Goal: Task Accomplishment & Management: Manage account settings

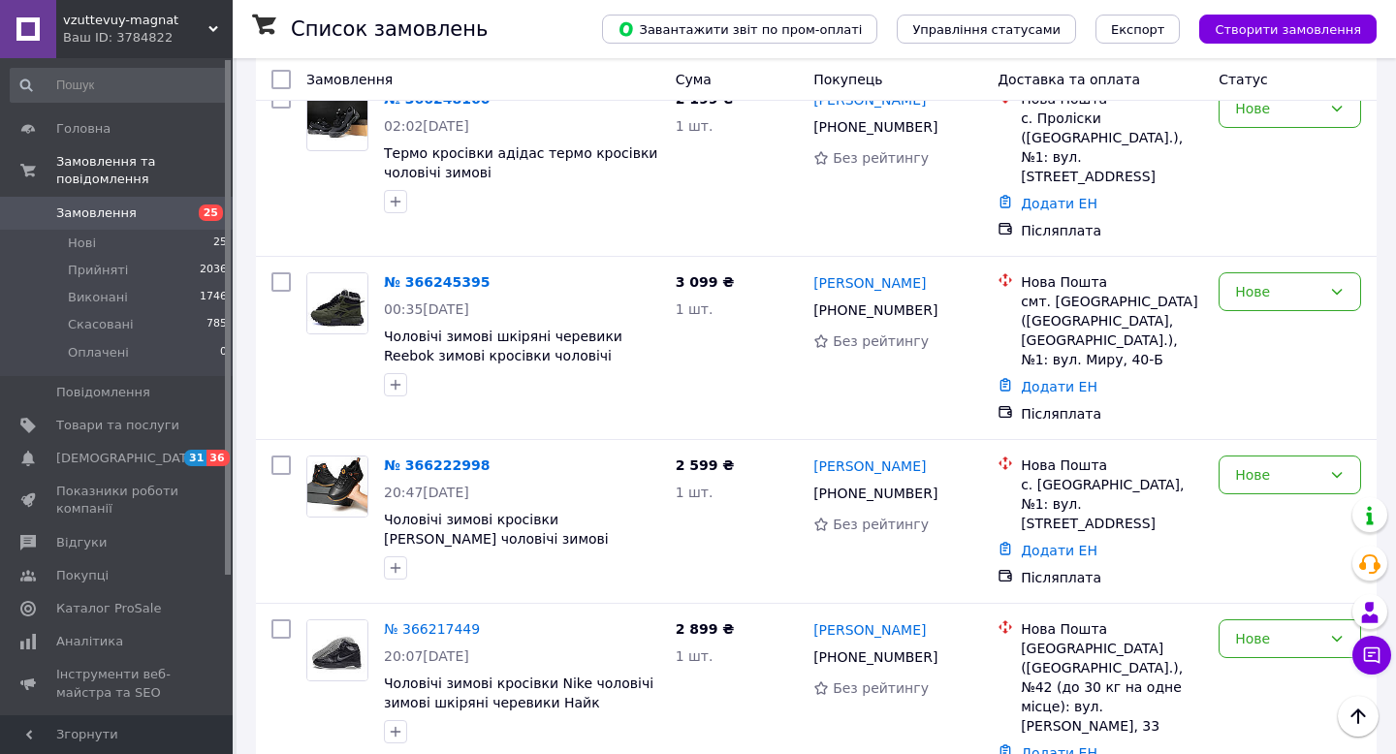
scroll to position [2356, 0]
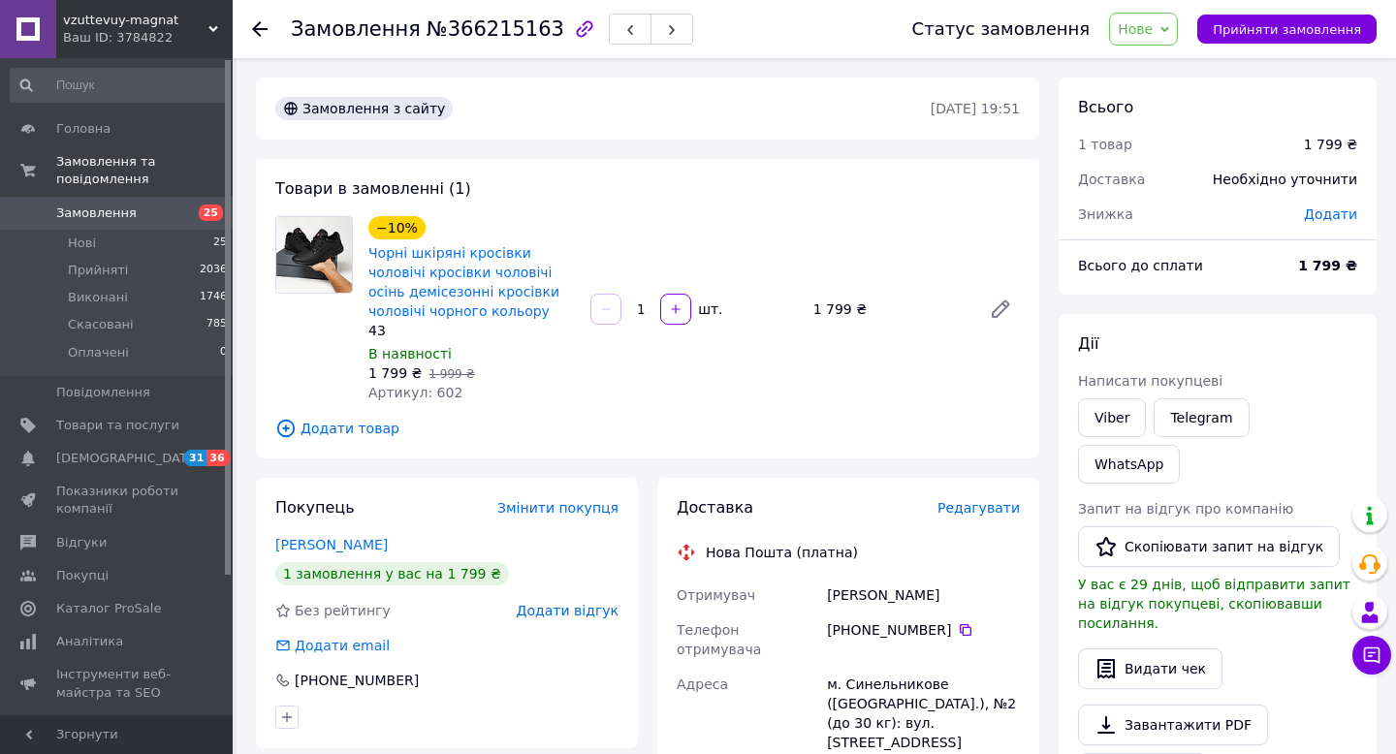
click at [185, 208] on span "25" at bounding box center [205, 213] width 53 height 17
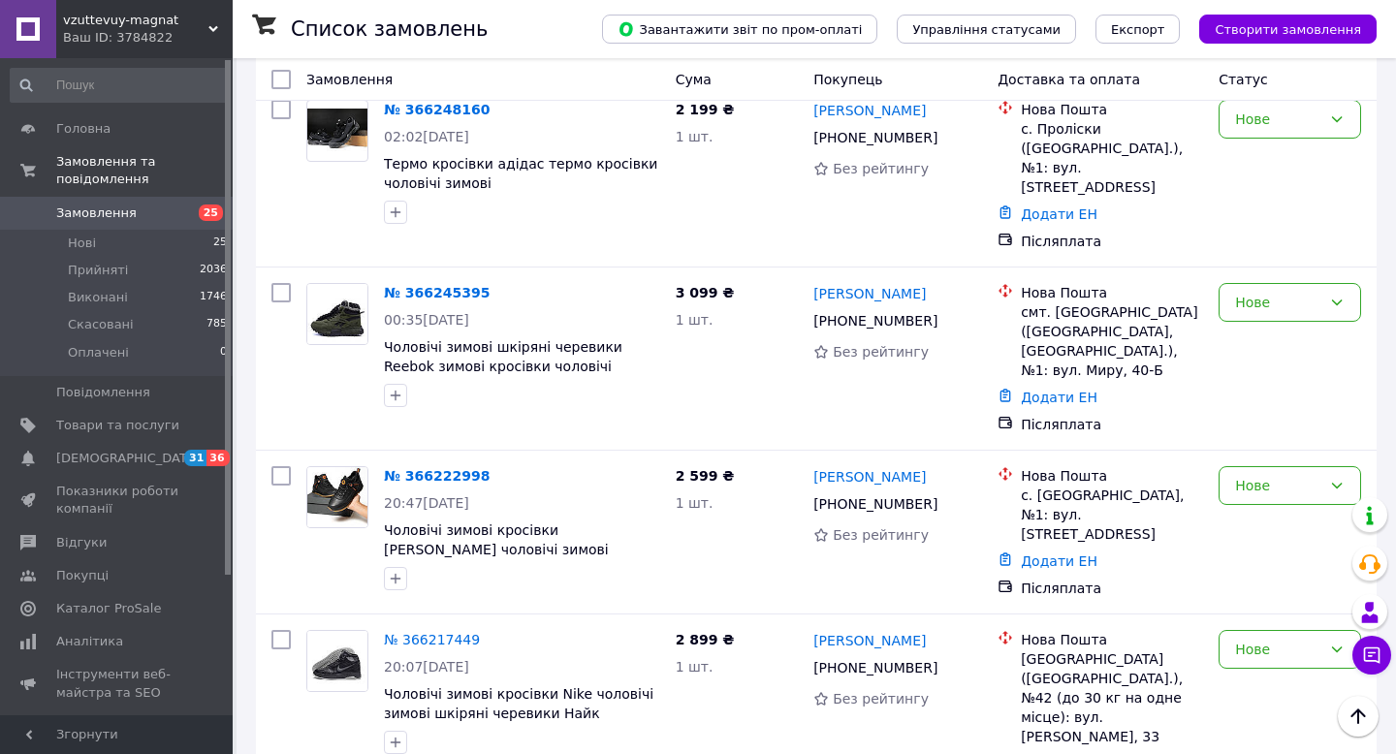
scroll to position [2360, 0]
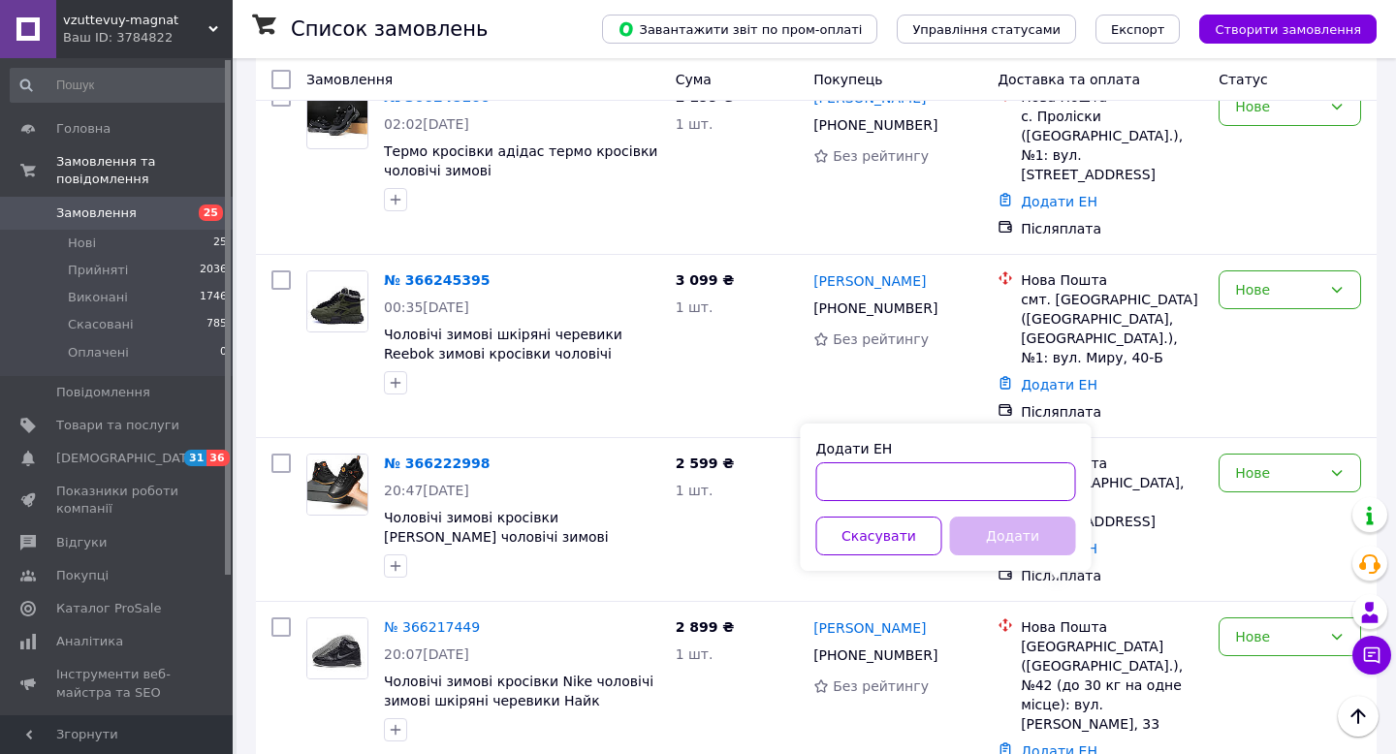
click at [840, 478] on input "Додати ЕН" at bounding box center [946, 481] width 260 height 39
paste input "20451269212778"
type input "20451269212778"
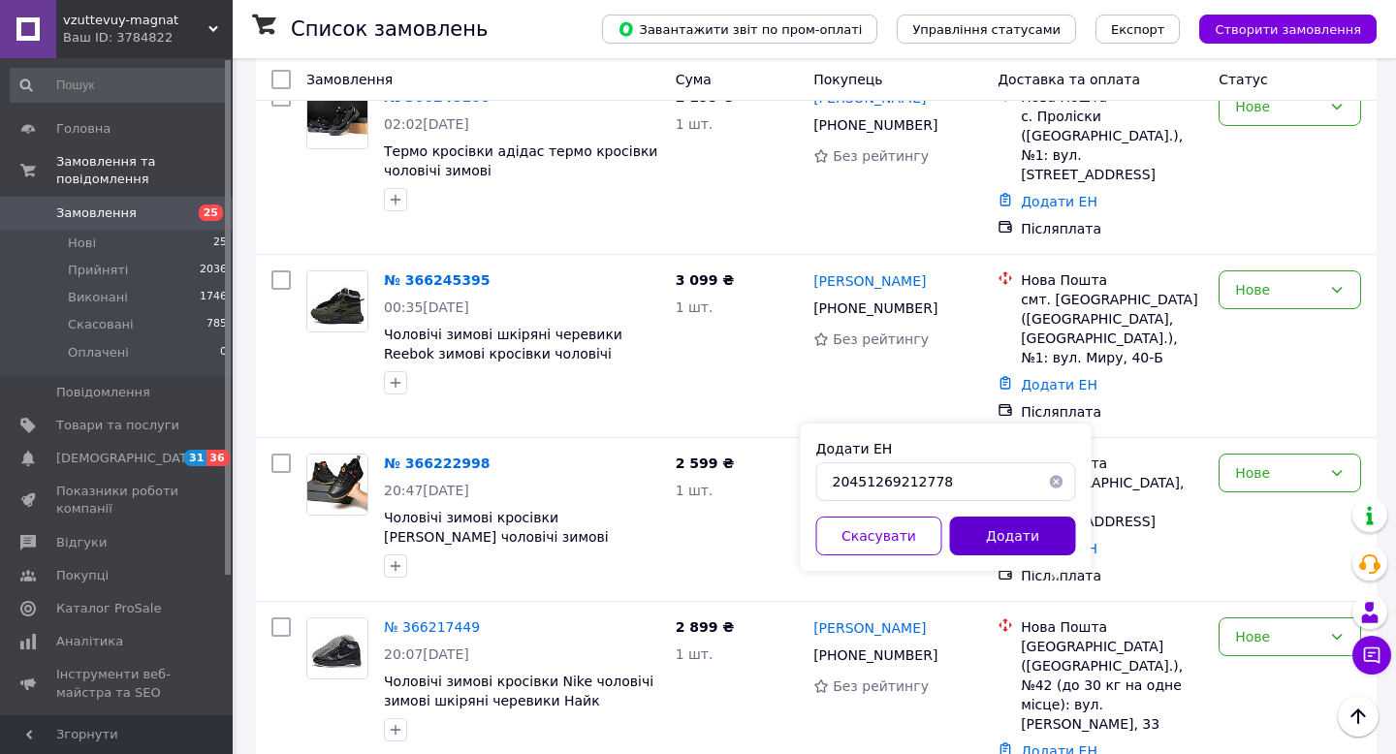
click at [997, 534] on button "Додати" at bounding box center [1013, 536] width 126 height 39
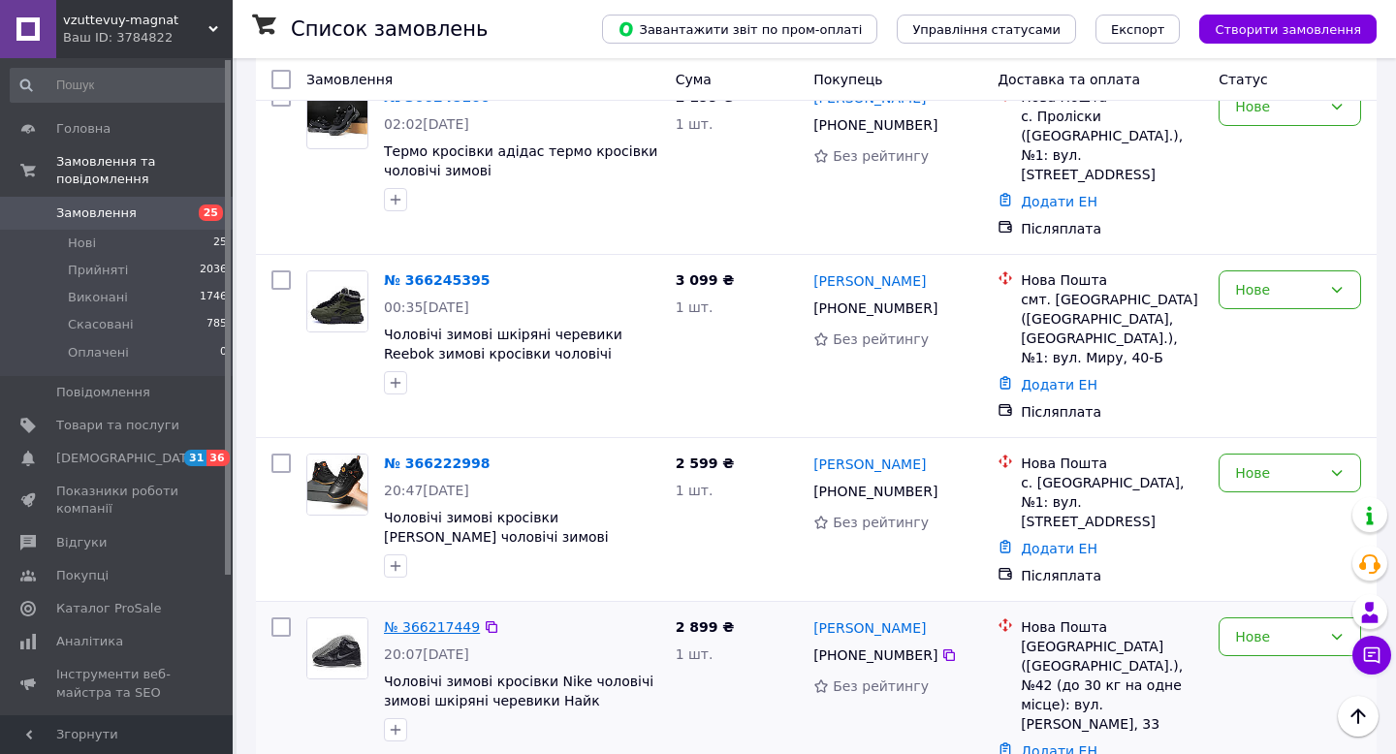
click at [461, 620] on link "№ 366217449" at bounding box center [432, 628] width 96 height 16
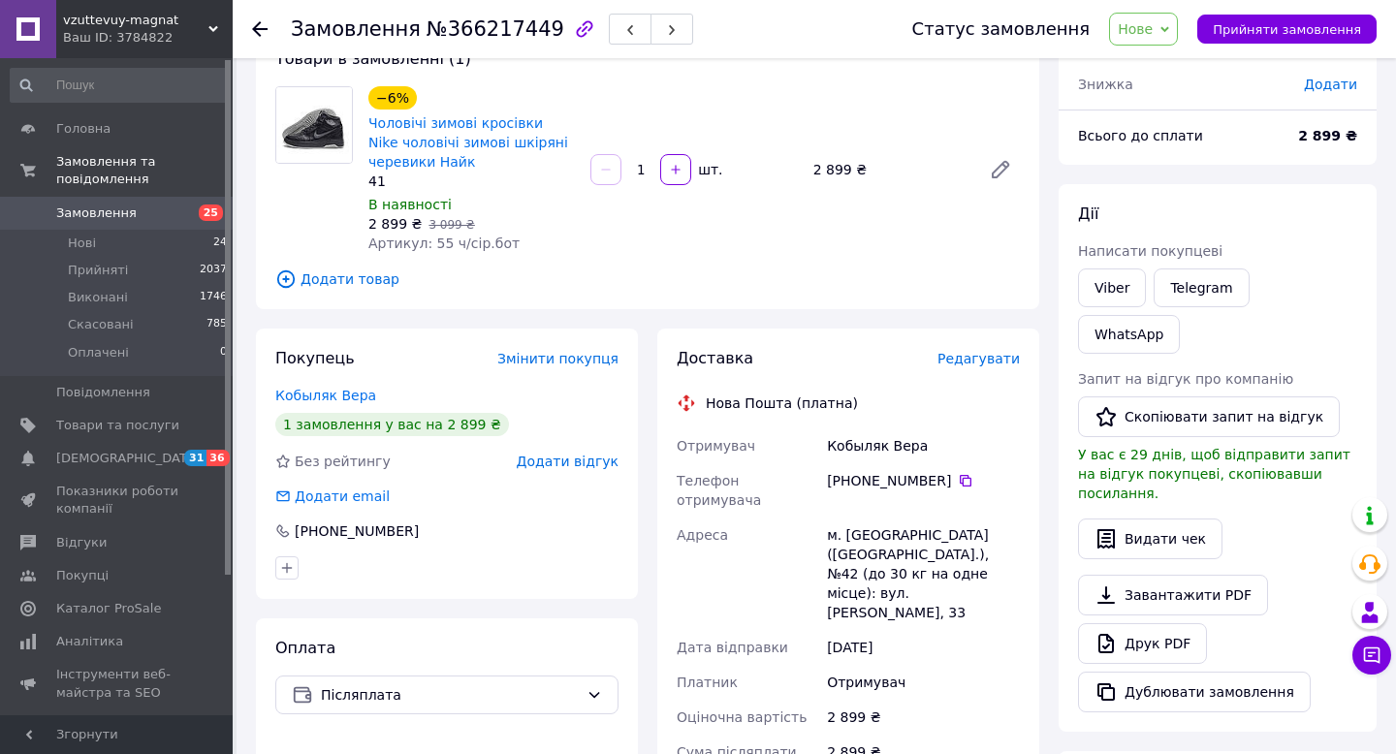
scroll to position [125, 0]
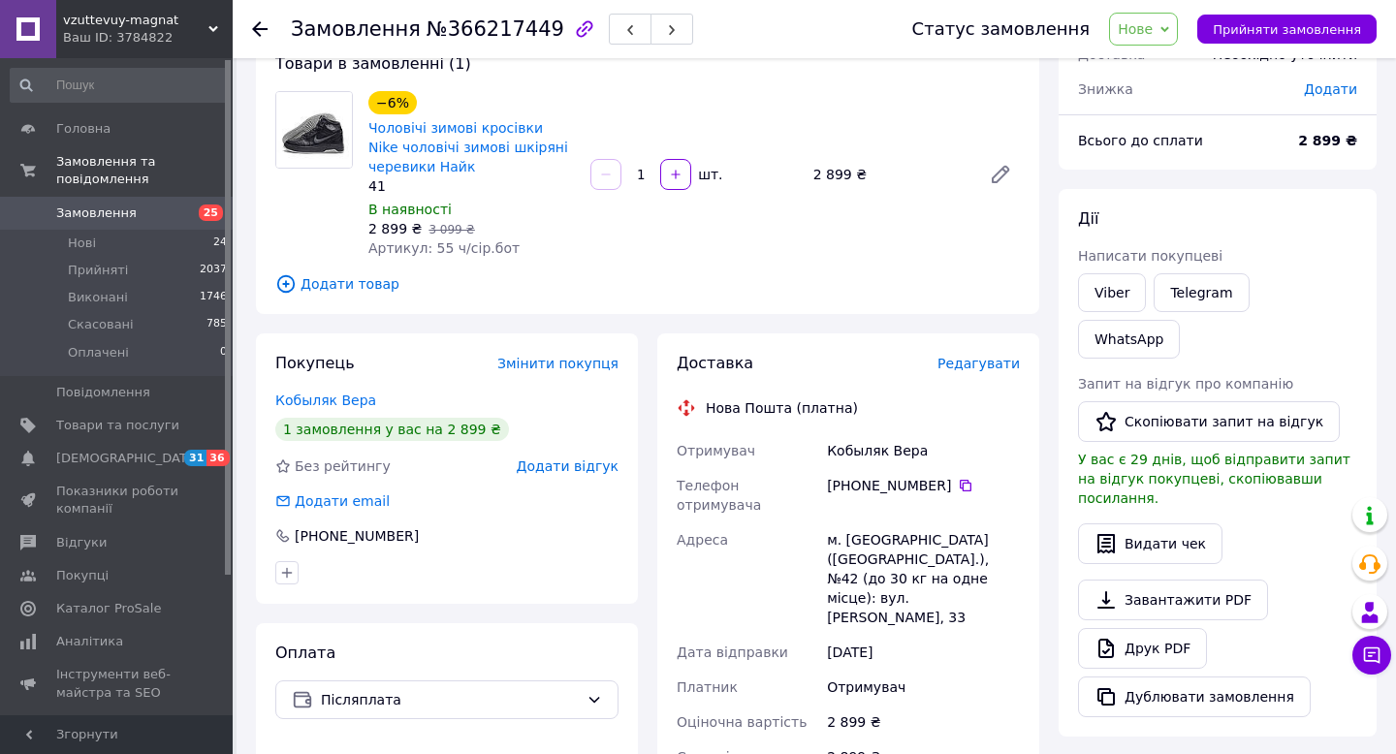
click at [188, 210] on span "25" at bounding box center [205, 213] width 53 height 17
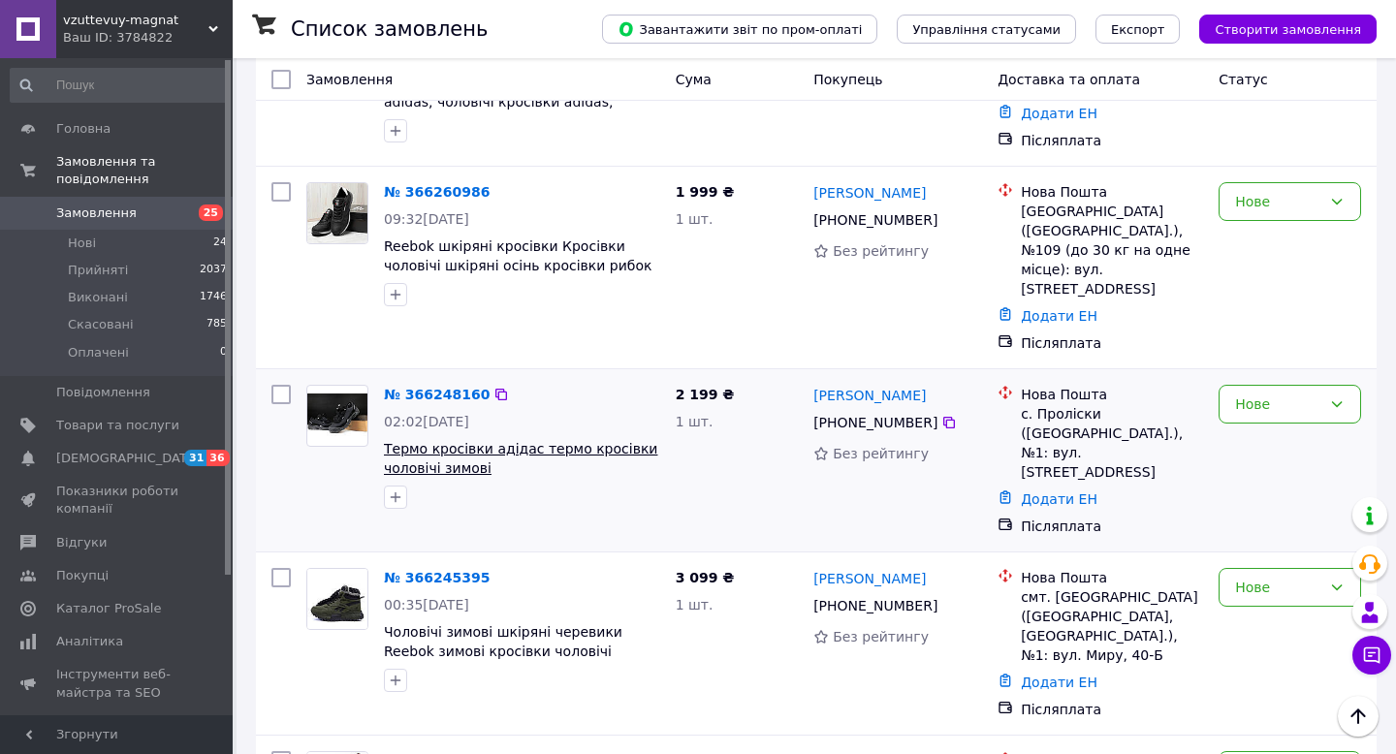
scroll to position [2064, 0]
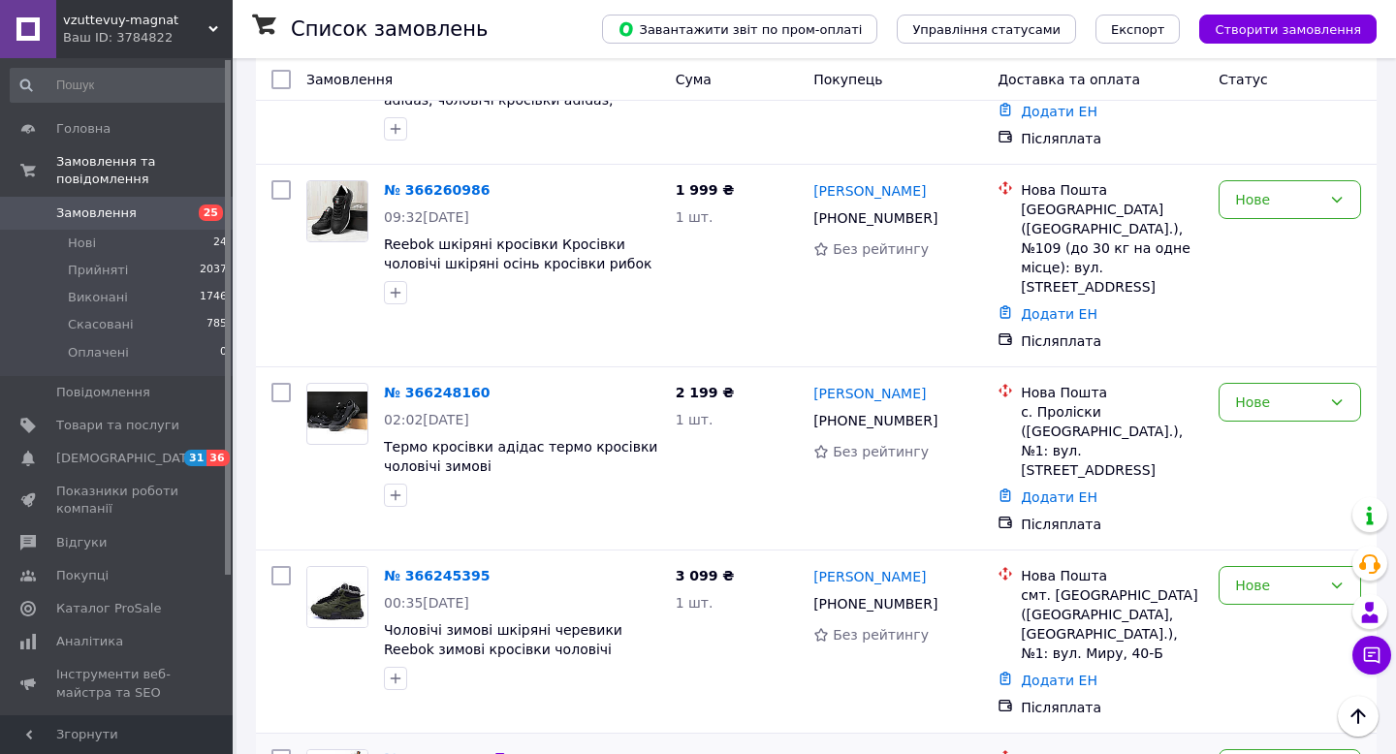
click at [440, 751] on link "№ 366222998" at bounding box center [437, 759] width 106 height 16
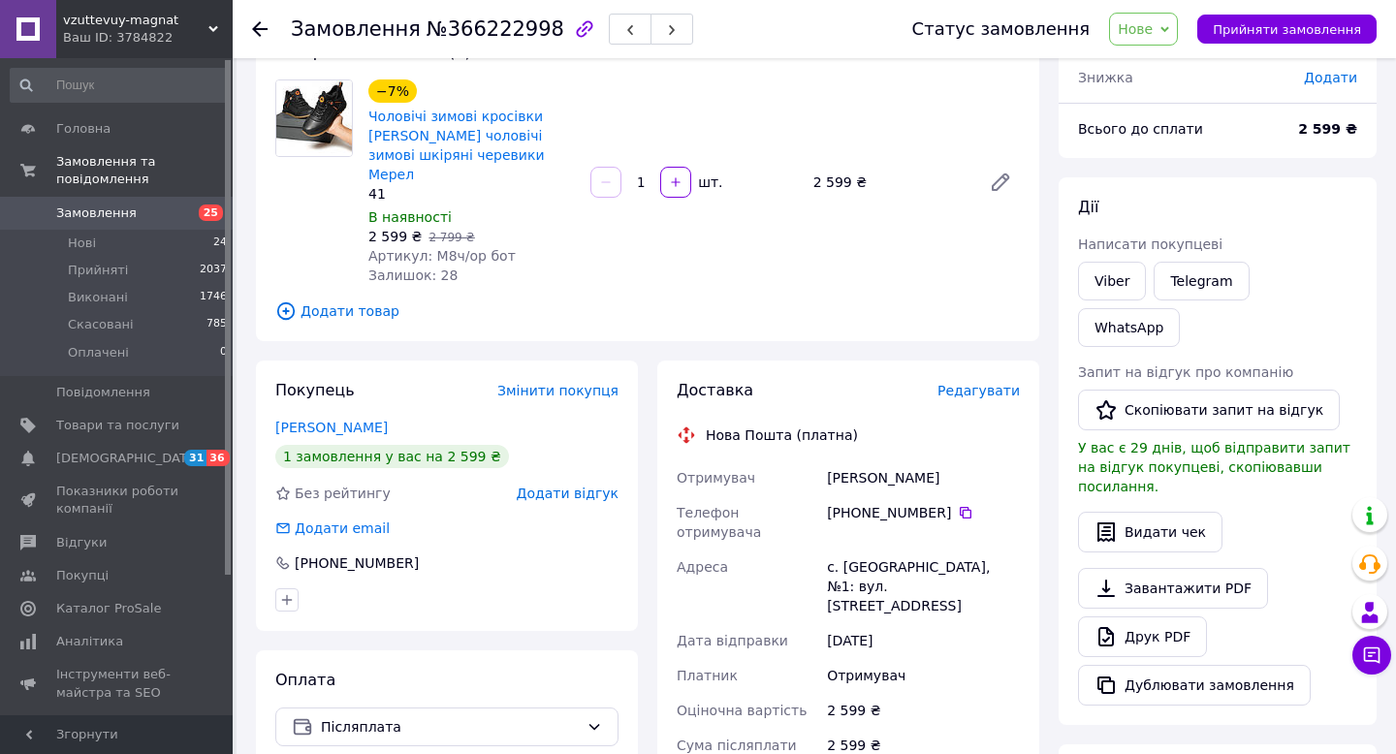
scroll to position [134, 0]
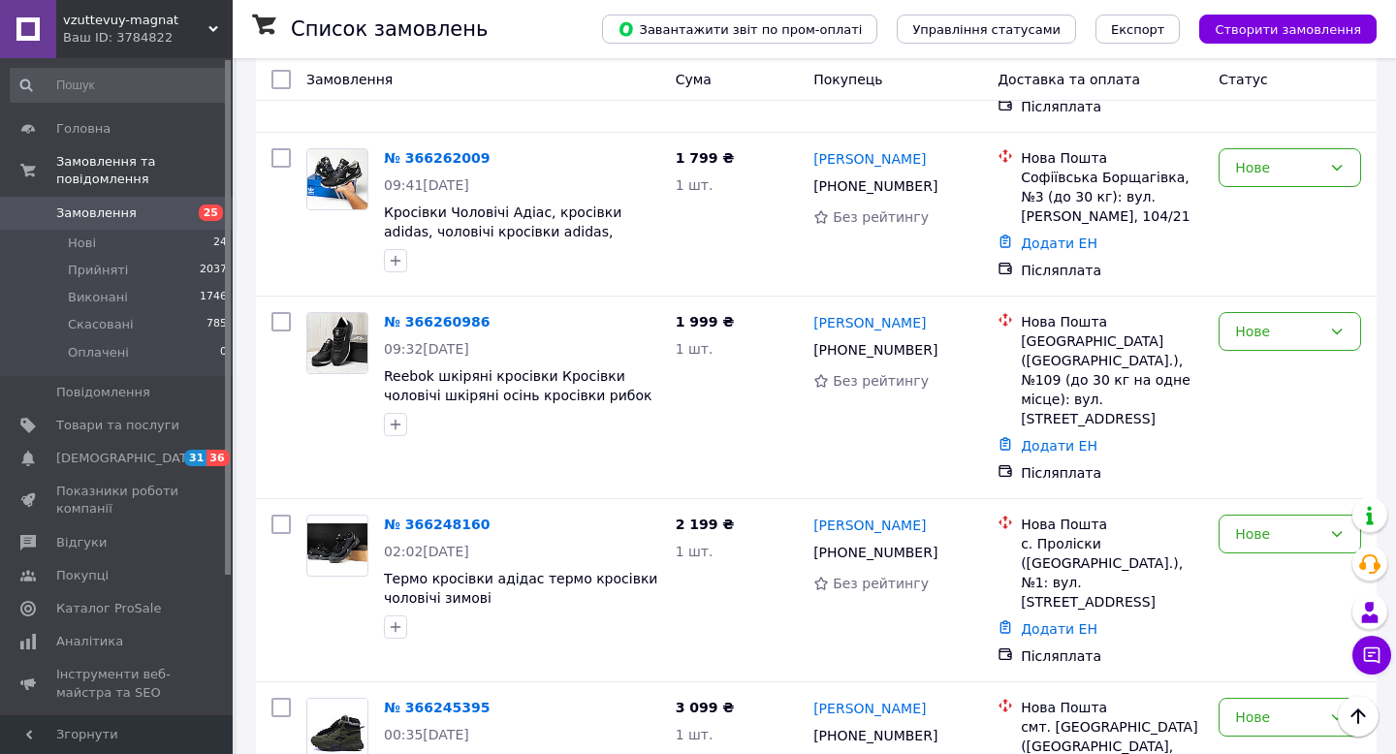
scroll to position [1942, 0]
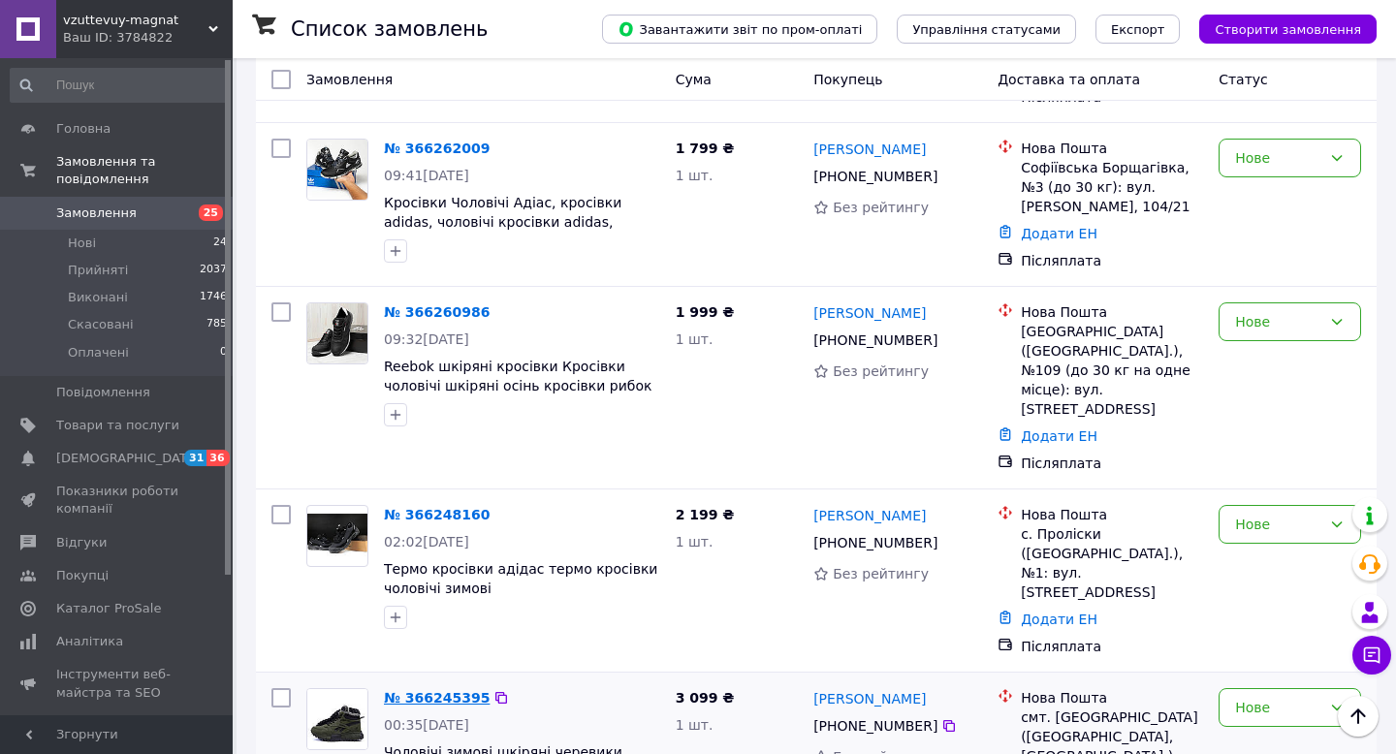
click at [459, 690] on link "№ 366245395" at bounding box center [437, 698] width 106 height 16
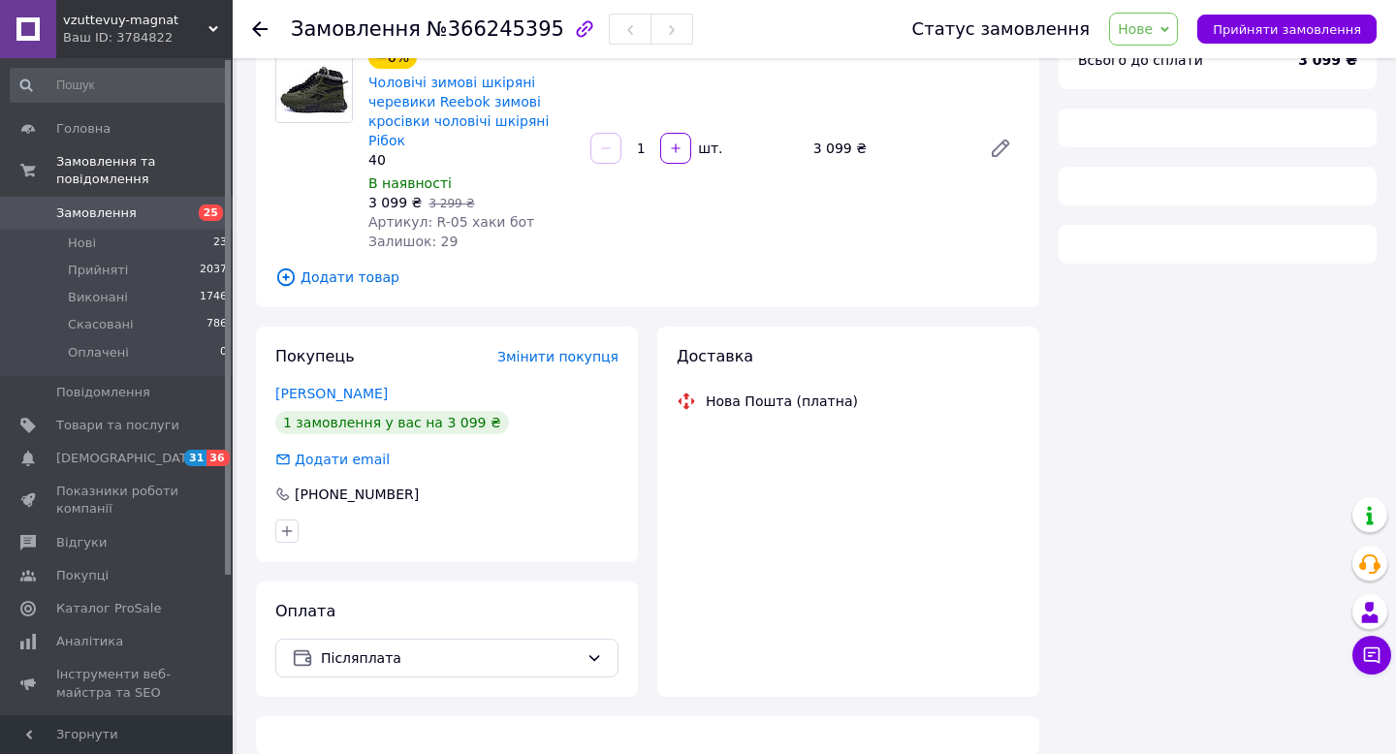
scroll to position [576, 0]
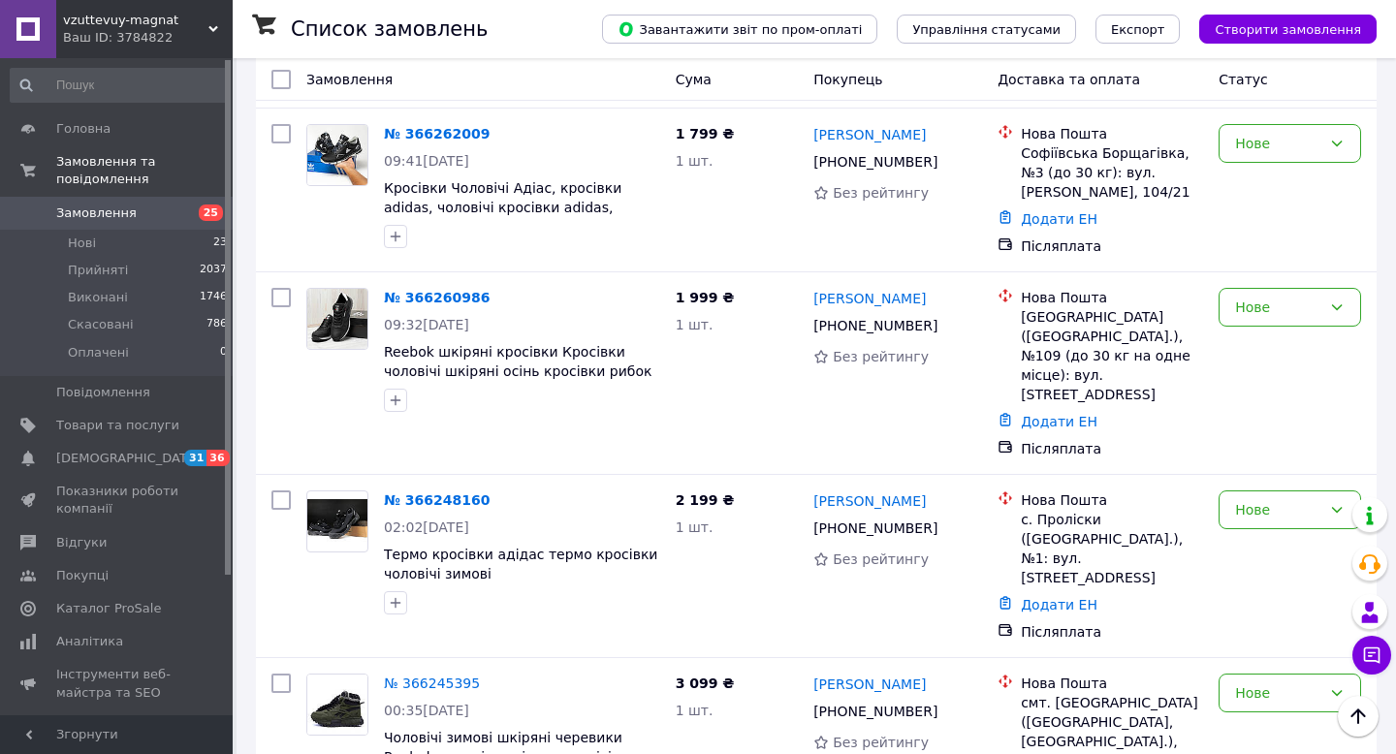
scroll to position [1958, 0]
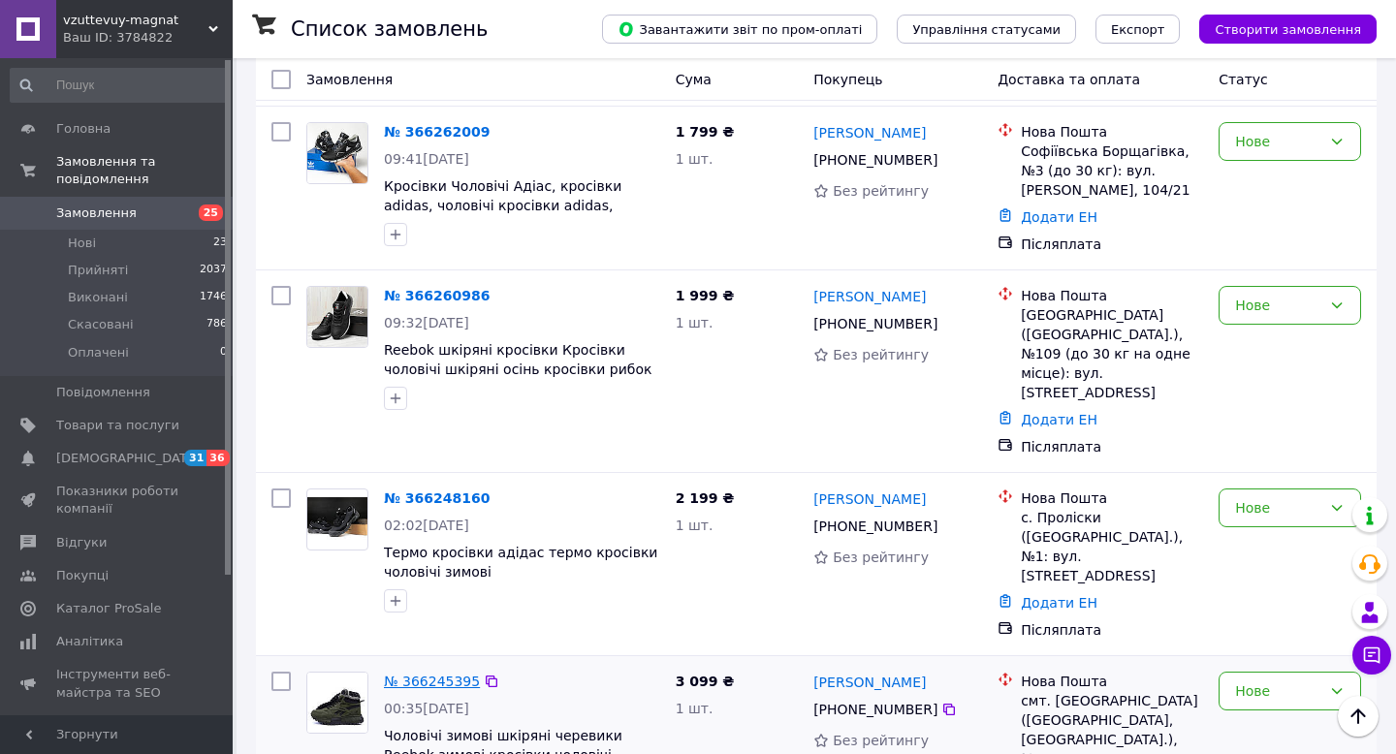
click at [447, 674] on link "№ 366245395" at bounding box center [432, 682] width 96 height 16
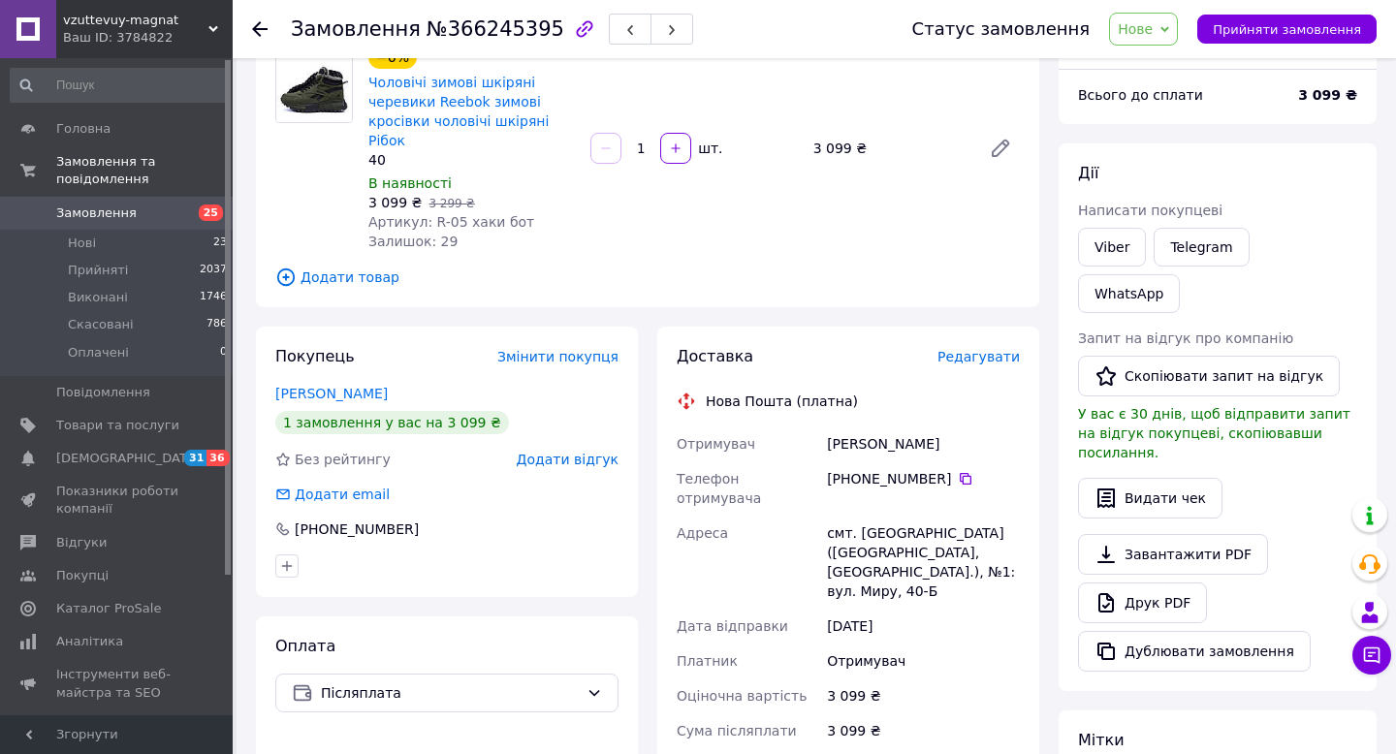
scroll to position [576, 0]
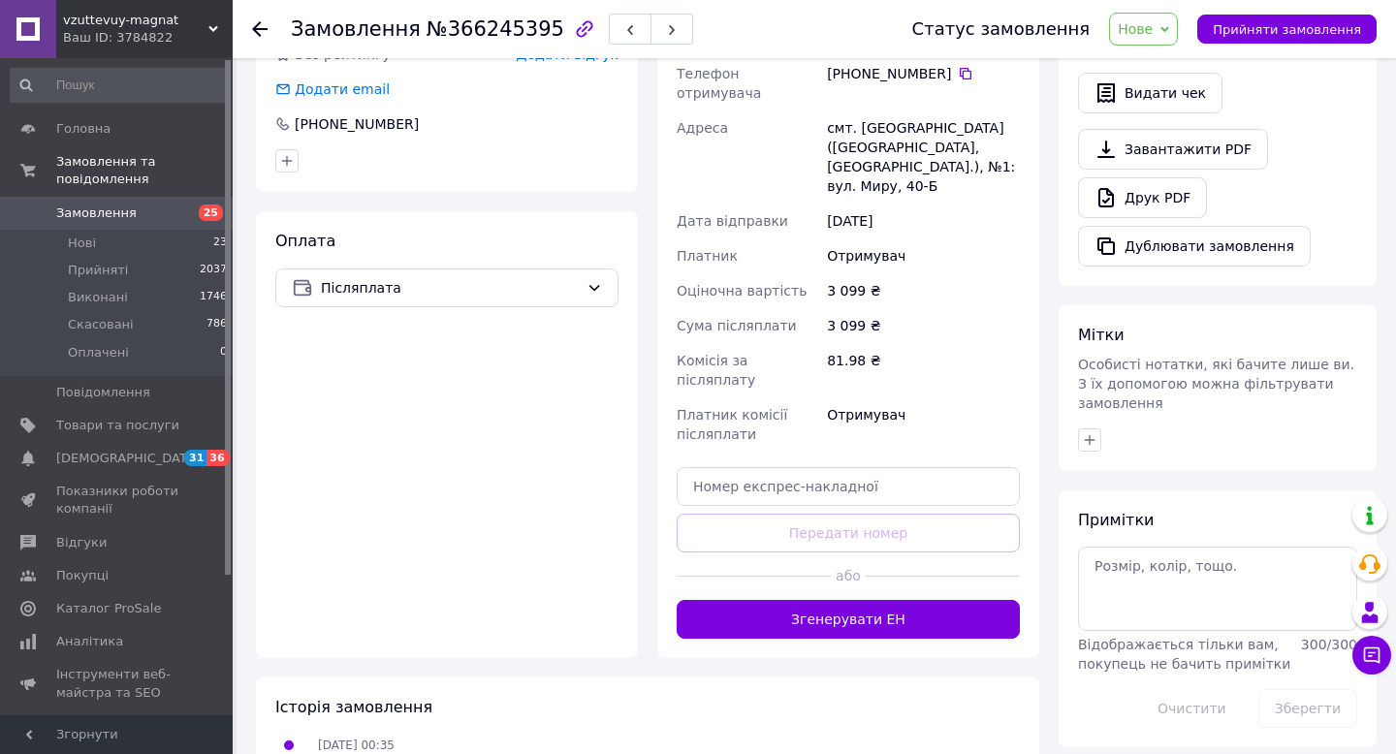
click at [152, 208] on span "Замовлення" at bounding box center [117, 213] width 123 height 17
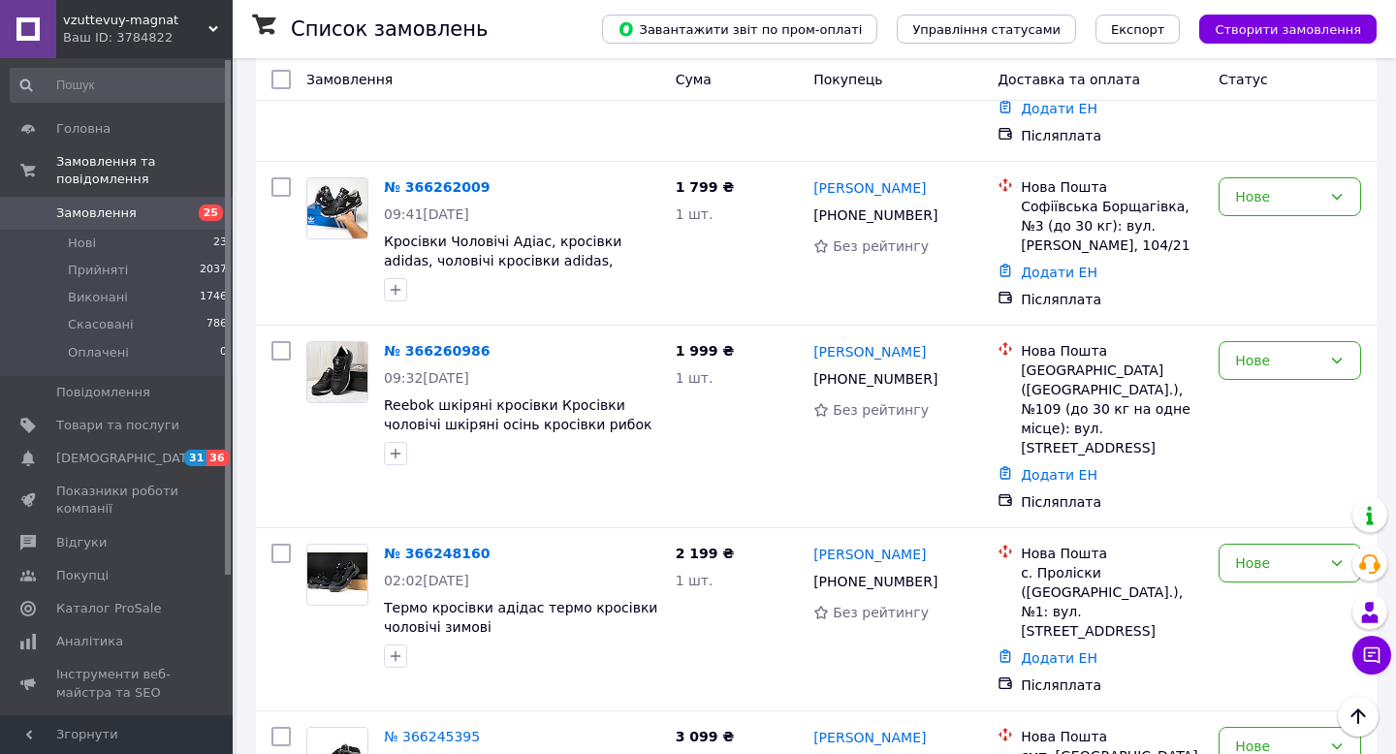
scroll to position [1908, 0]
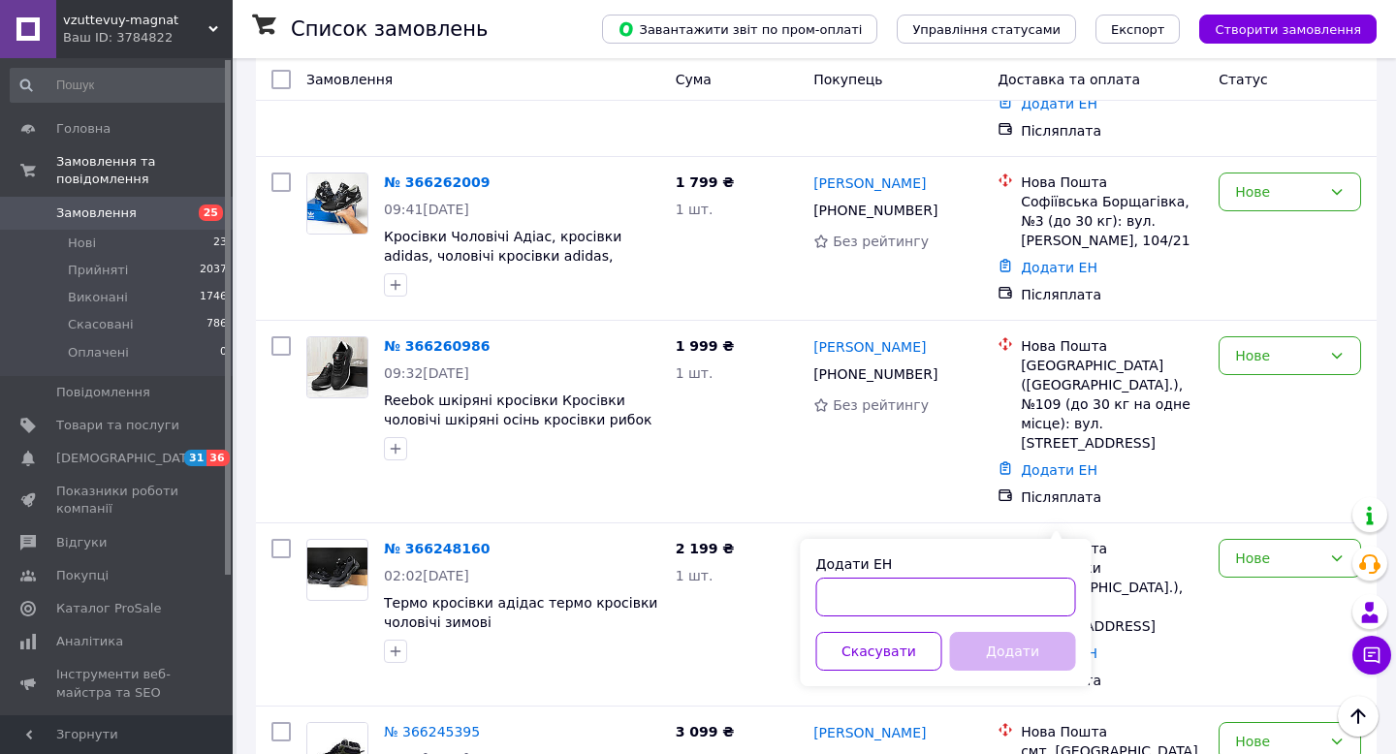
click at [844, 599] on input "Додати ЕН" at bounding box center [946, 597] width 260 height 39
paste input "20451269224425"
type input "20451269224425"
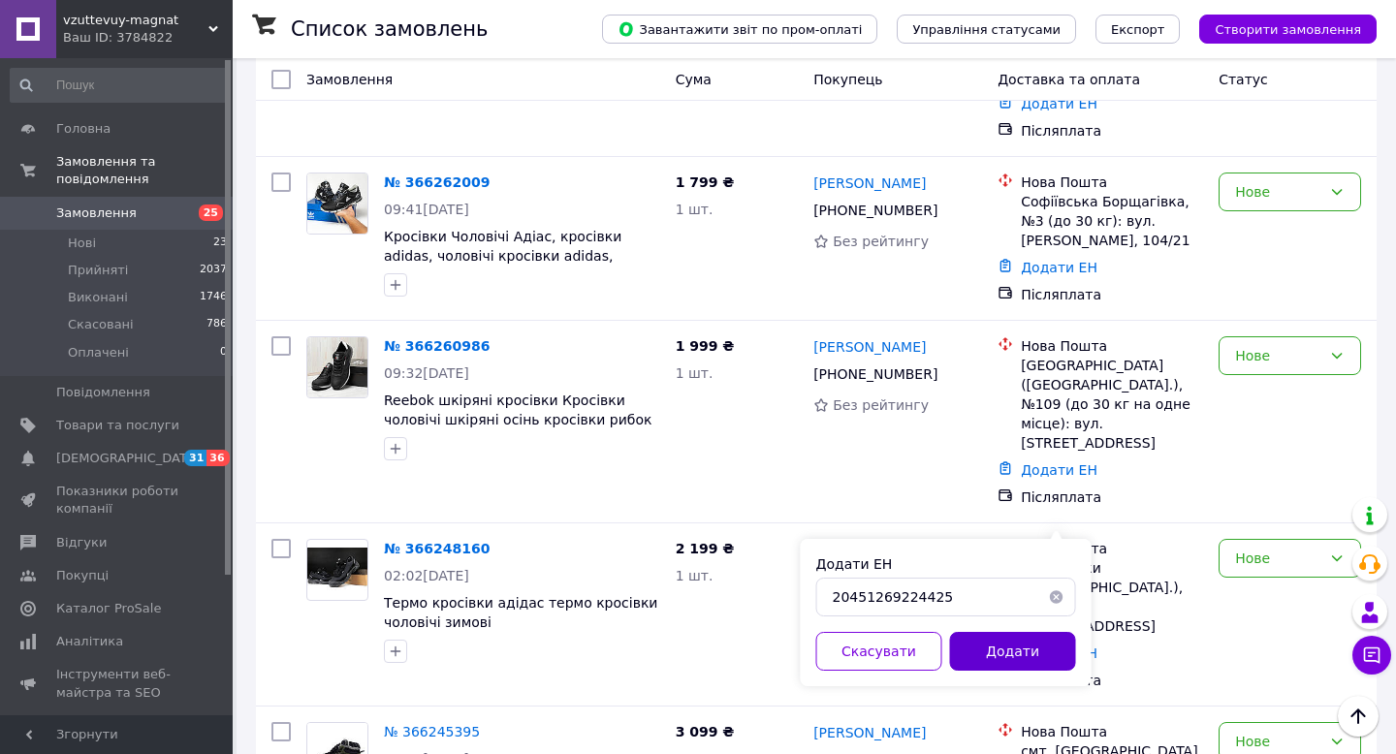
click at [1030, 655] on button "Додати" at bounding box center [1013, 651] width 126 height 39
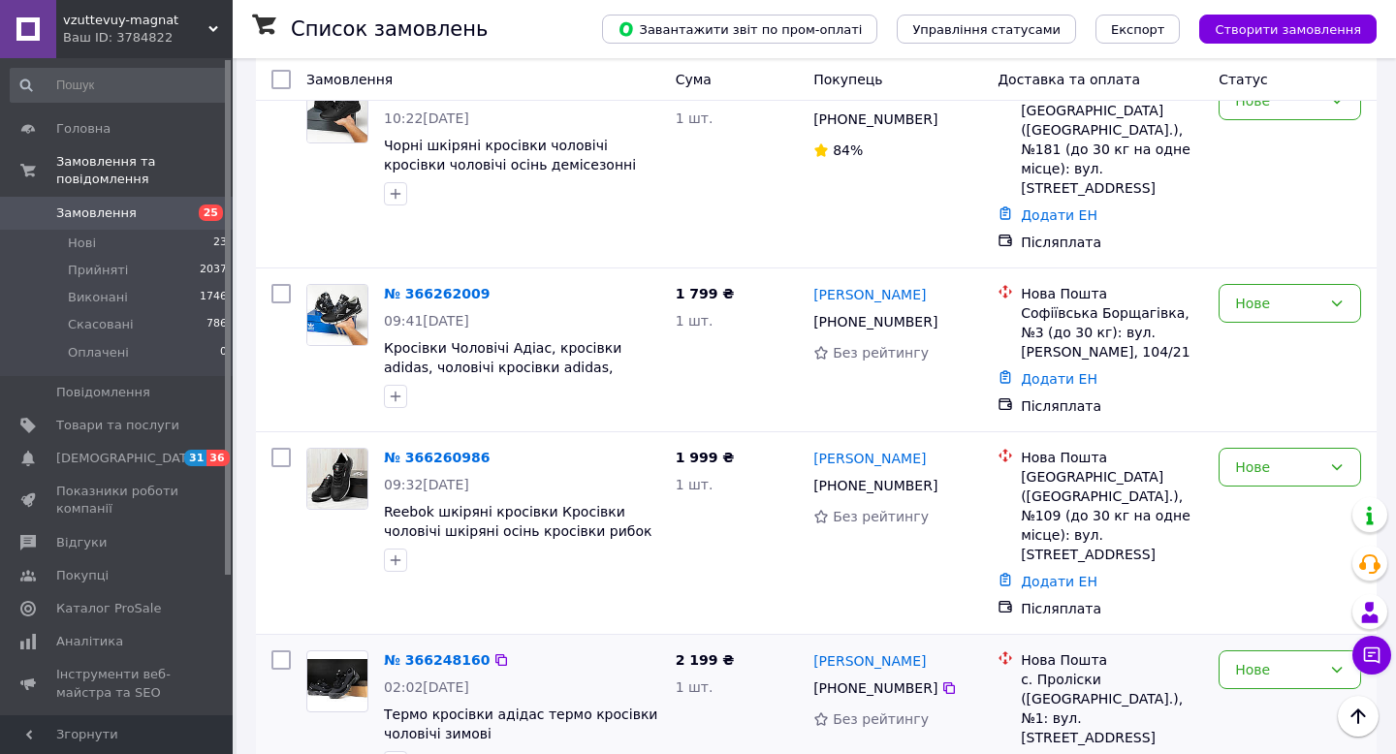
scroll to position [1792, 0]
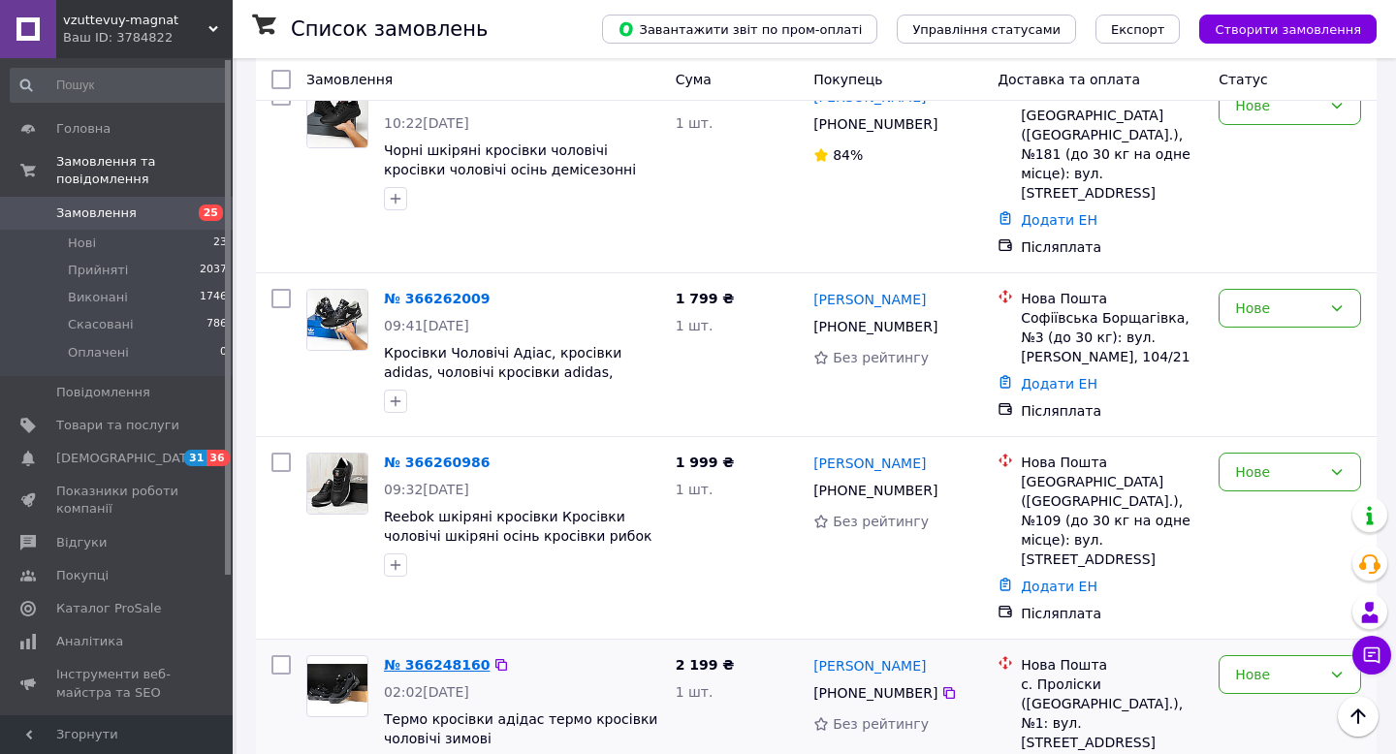
click at [440, 657] on link "№ 366248160" at bounding box center [437, 665] width 106 height 16
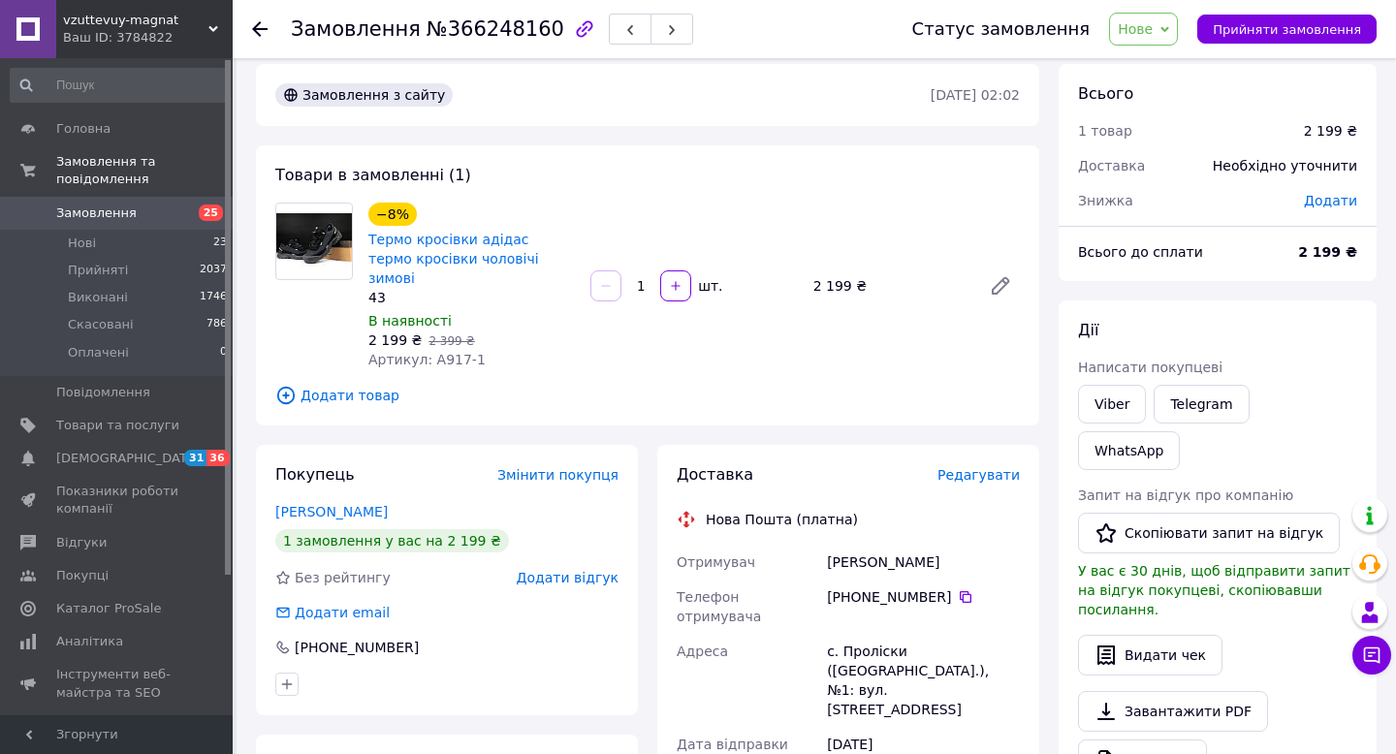
scroll to position [10, 0]
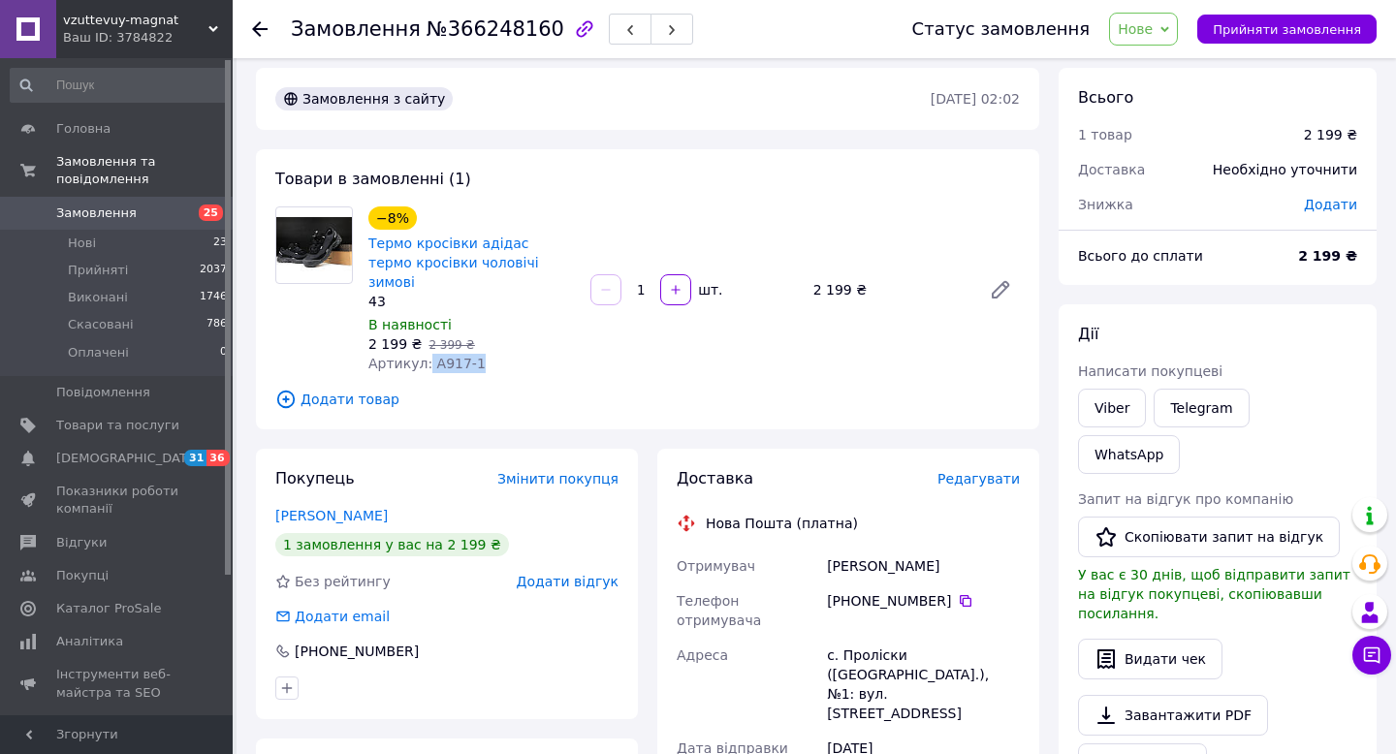
drag, startPoint x: 473, startPoint y: 338, endPoint x: 428, endPoint y: 340, distance: 45.6
click at [428, 354] on div "Артикул: А917-1" at bounding box center [471, 363] width 207 height 19
copy span "А917-1"
click at [163, 215] on span "Замовлення" at bounding box center [117, 213] width 123 height 17
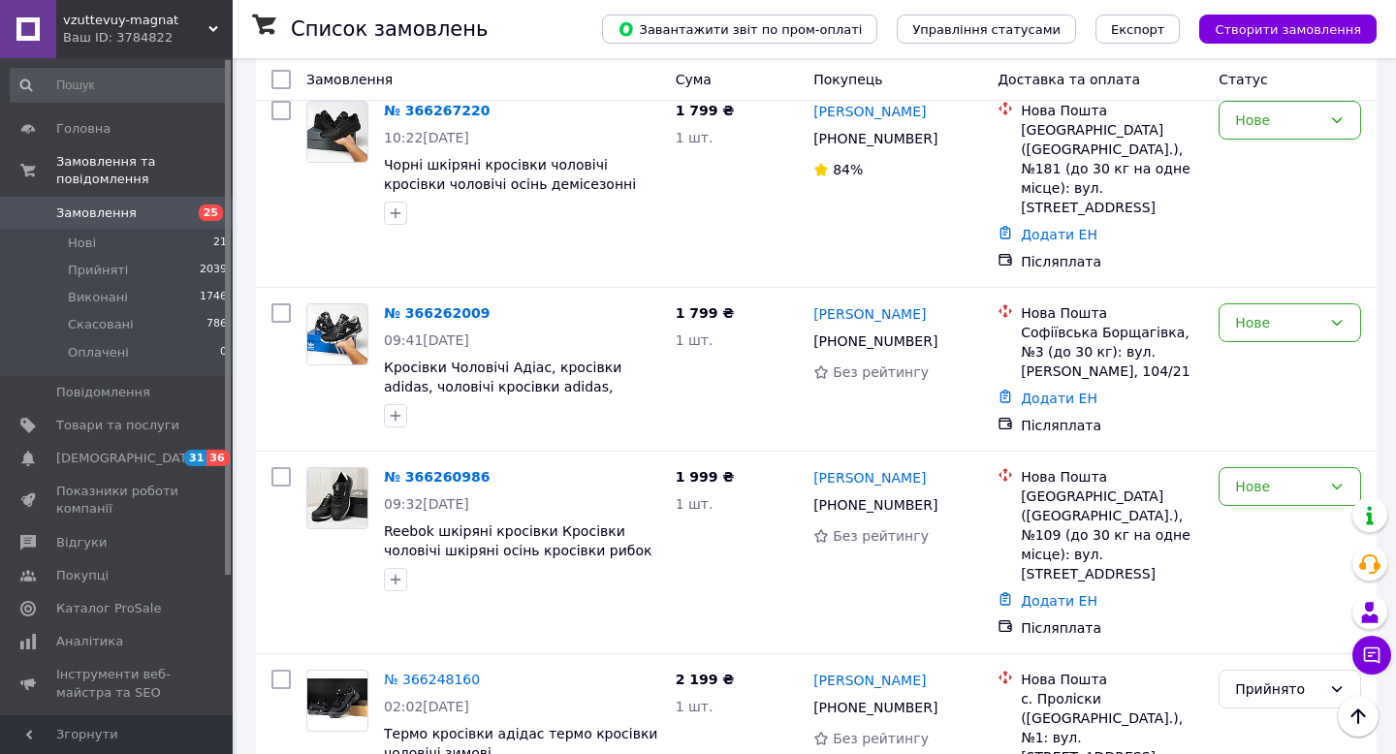
scroll to position [1778, 0]
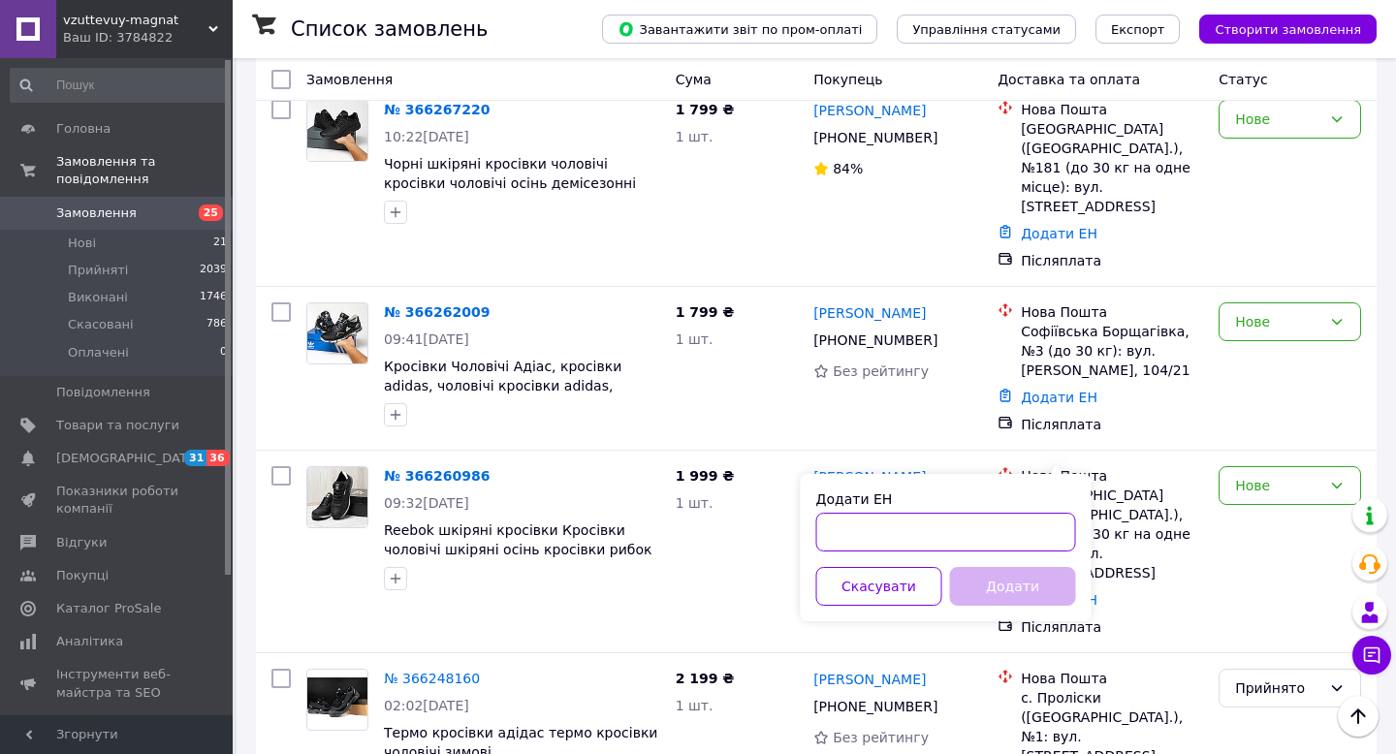
click at [841, 534] on input "Додати ЕН" at bounding box center [946, 532] width 260 height 39
paste input "20451269226889"
type input "20451269226889"
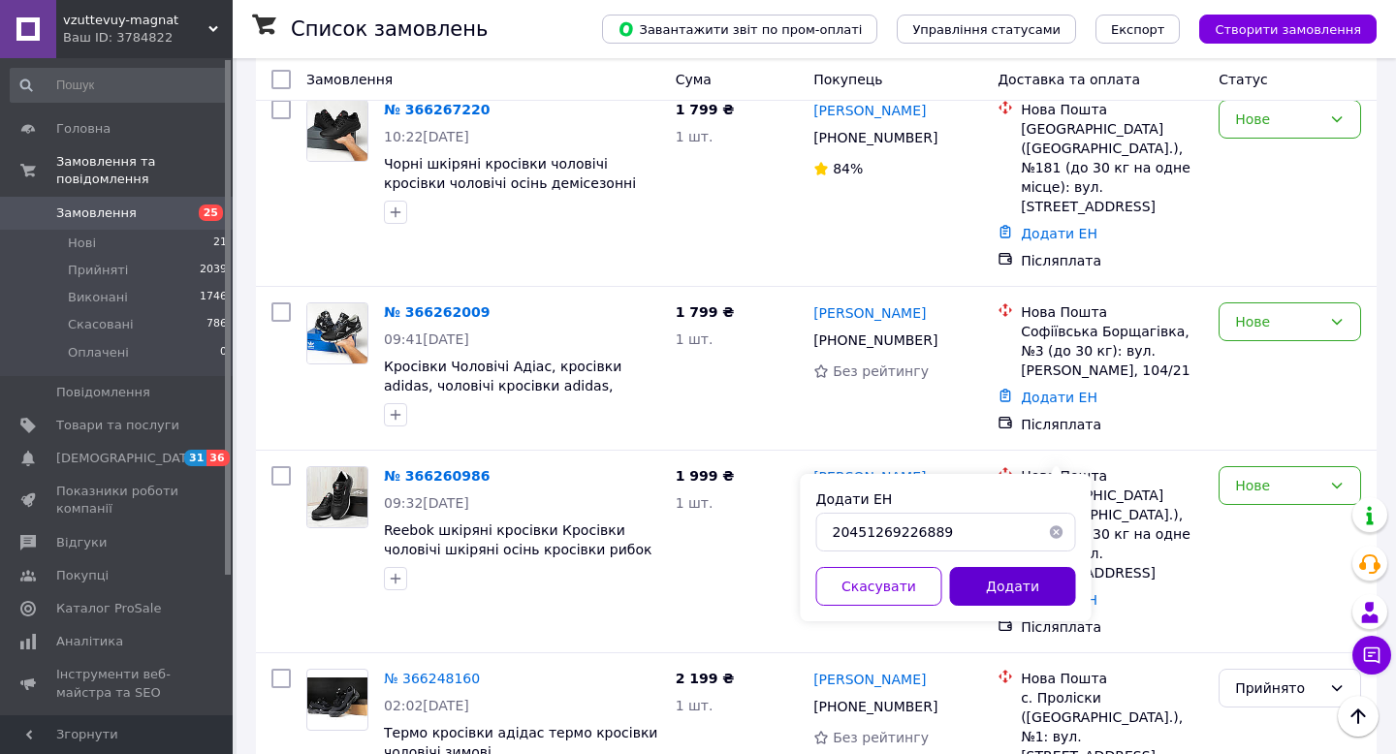
click at [995, 582] on button "Додати" at bounding box center [1013, 586] width 126 height 39
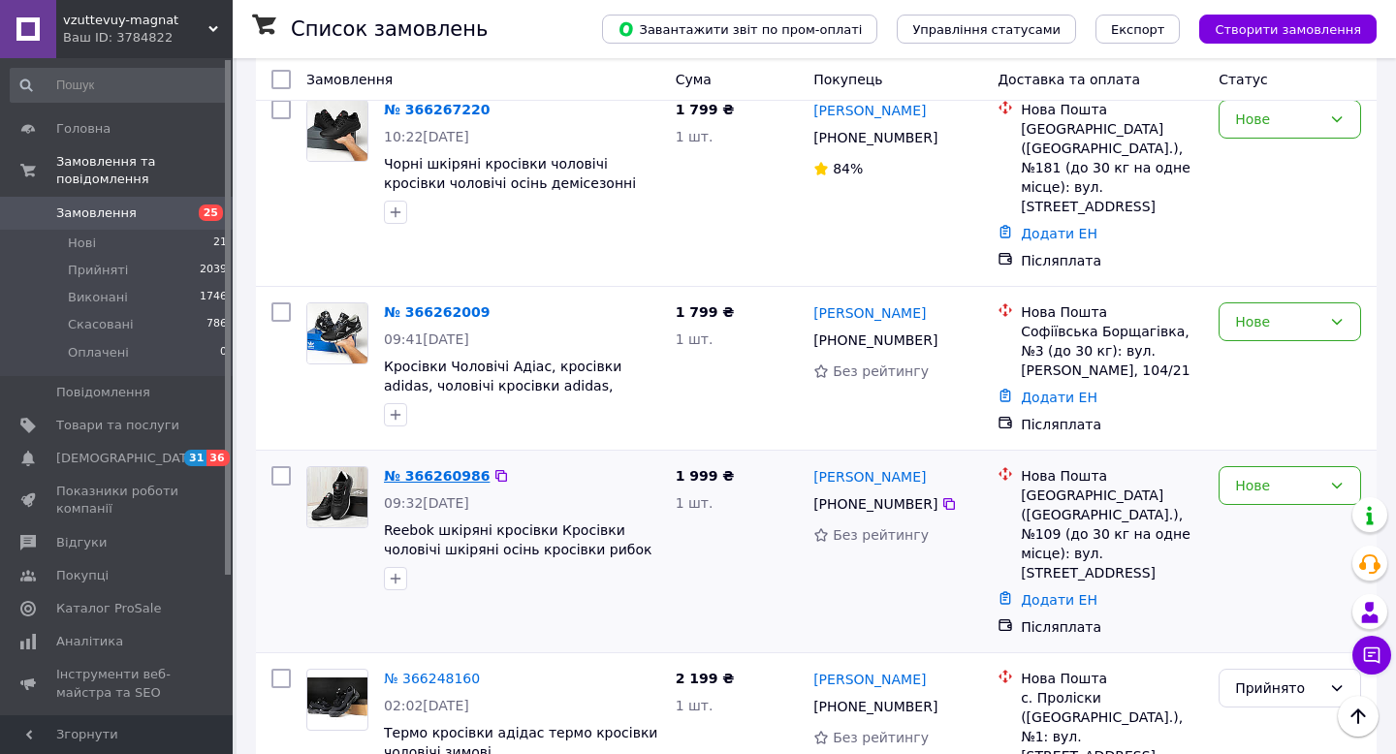
click at [449, 468] on link "№ 366260986" at bounding box center [437, 476] width 106 height 16
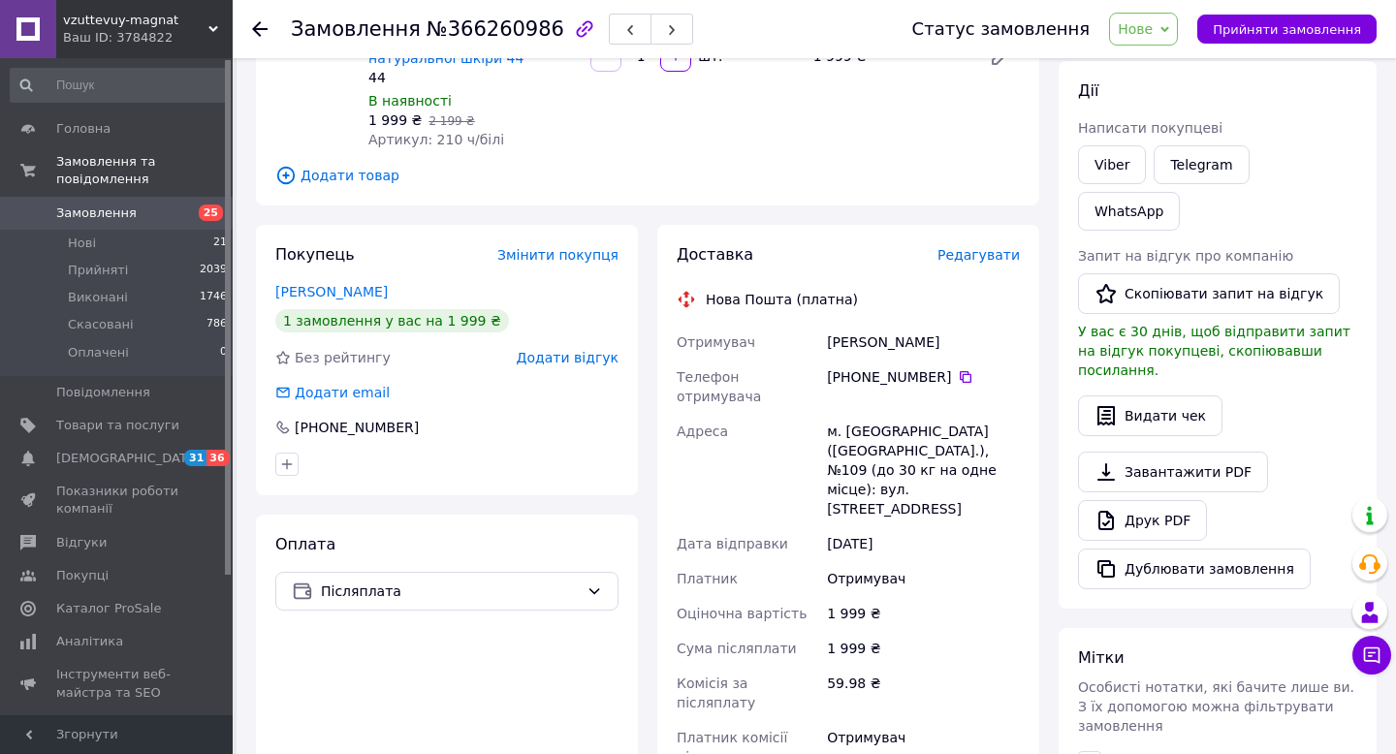
scroll to position [226, 0]
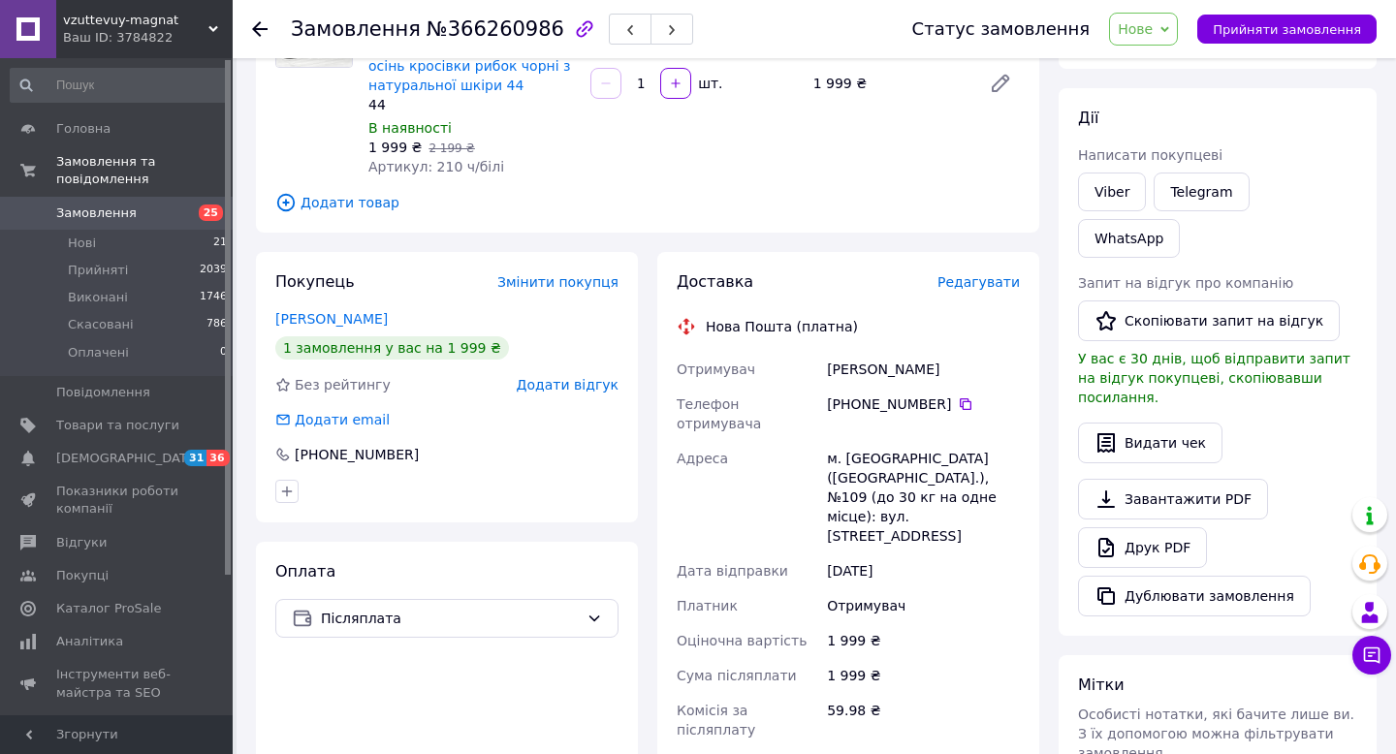
click at [195, 207] on span "25" at bounding box center [205, 213] width 53 height 17
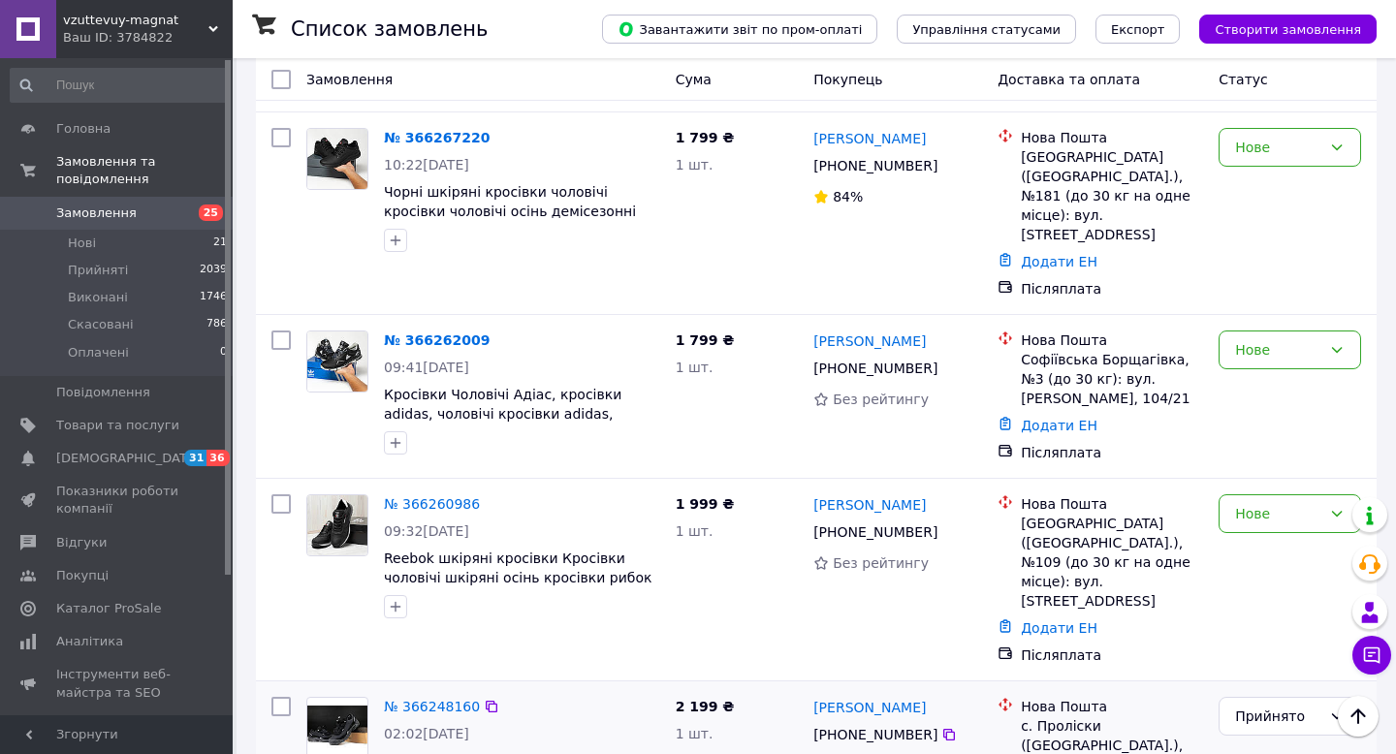
scroll to position [1756, 0]
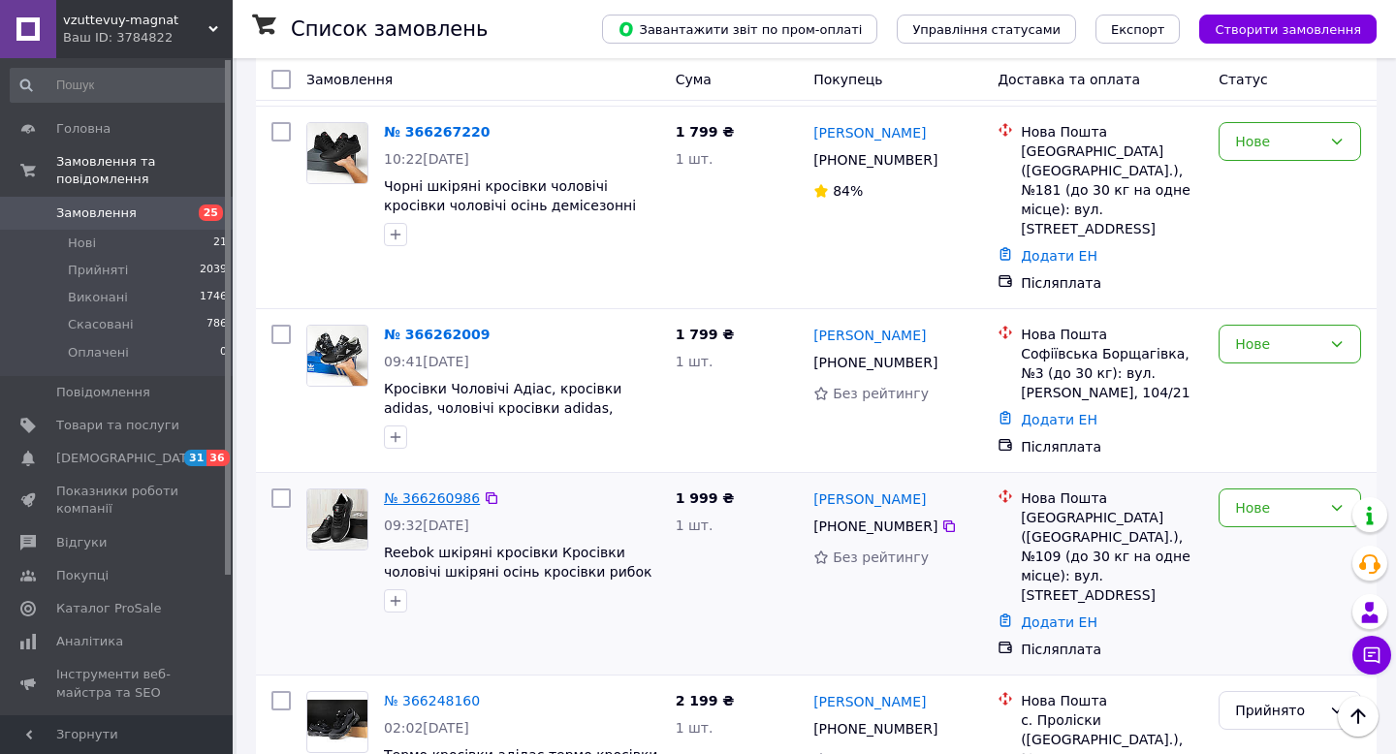
click at [440, 491] on link "№ 366260986" at bounding box center [432, 499] width 96 height 16
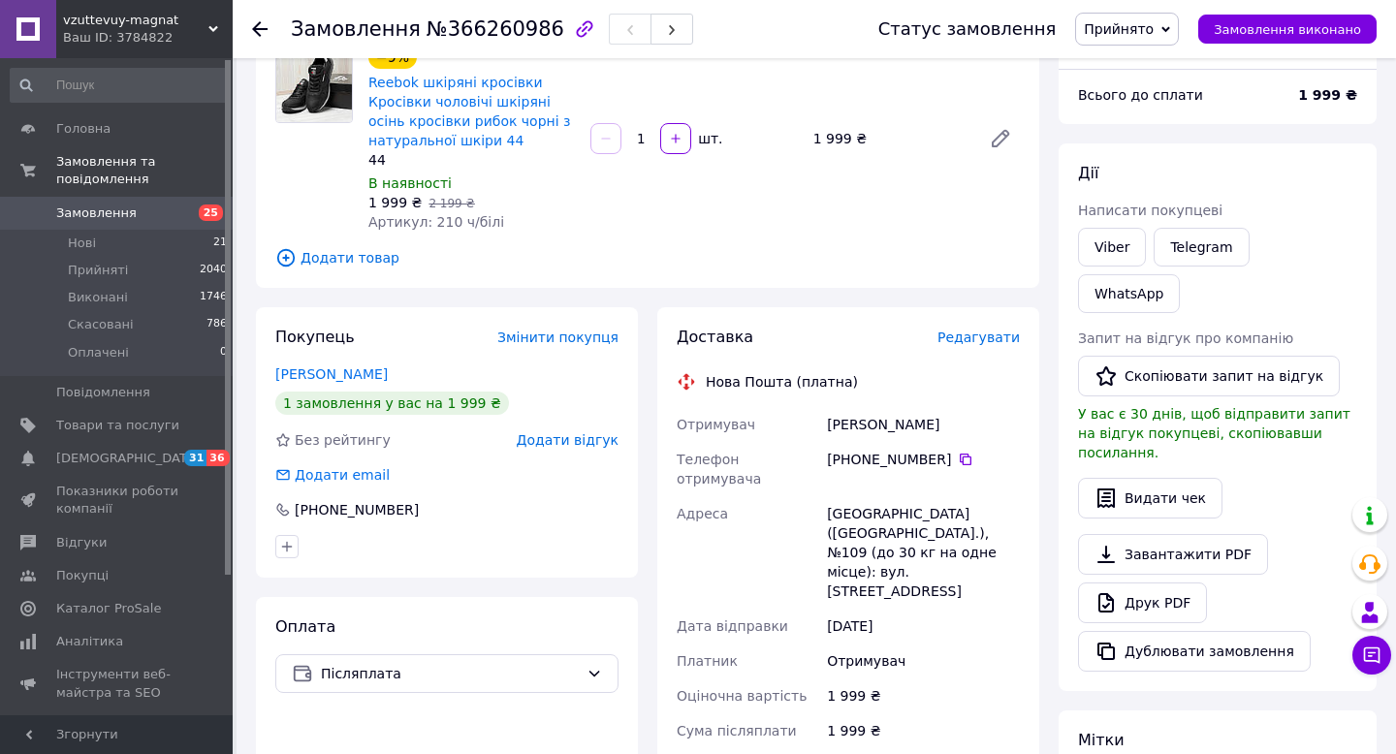
scroll to position [603, 0]
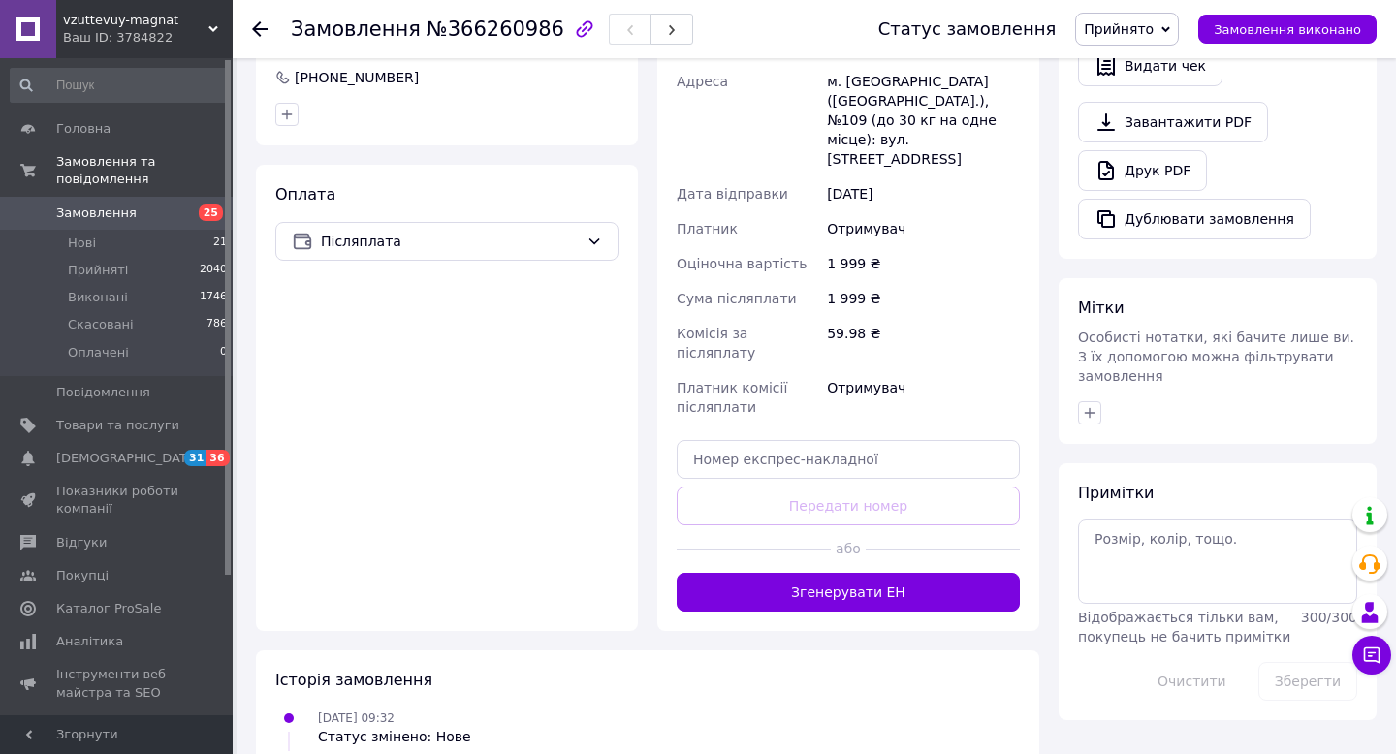
click at [180, 212] on span "25" at bounding box center [205, 213] width 53 height 17
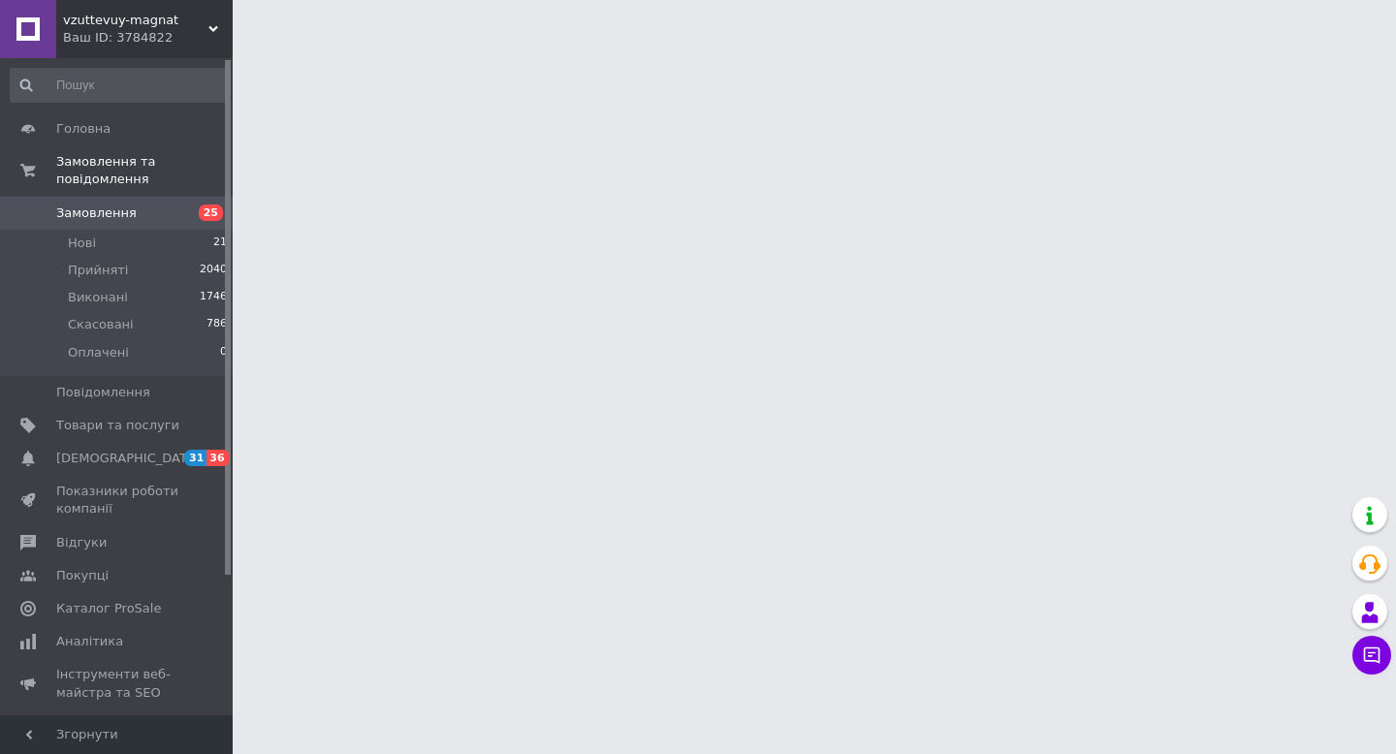
click at [179, 209] on span "25" at bounding box center [205, 213] width 53 height 17
click at [175, 207] on span "Замовлення" at bounding box center [117, 213] width 123 height 17
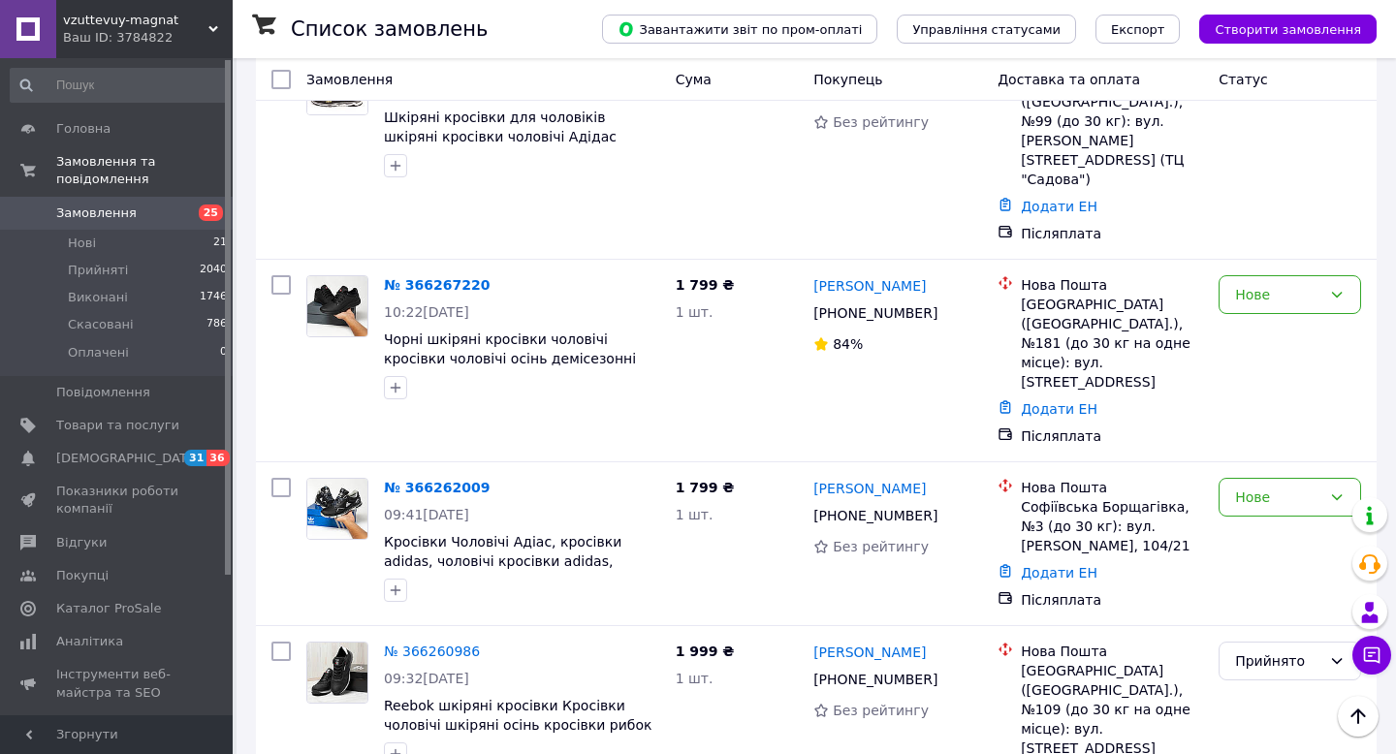
scroll to position [1814, 0]
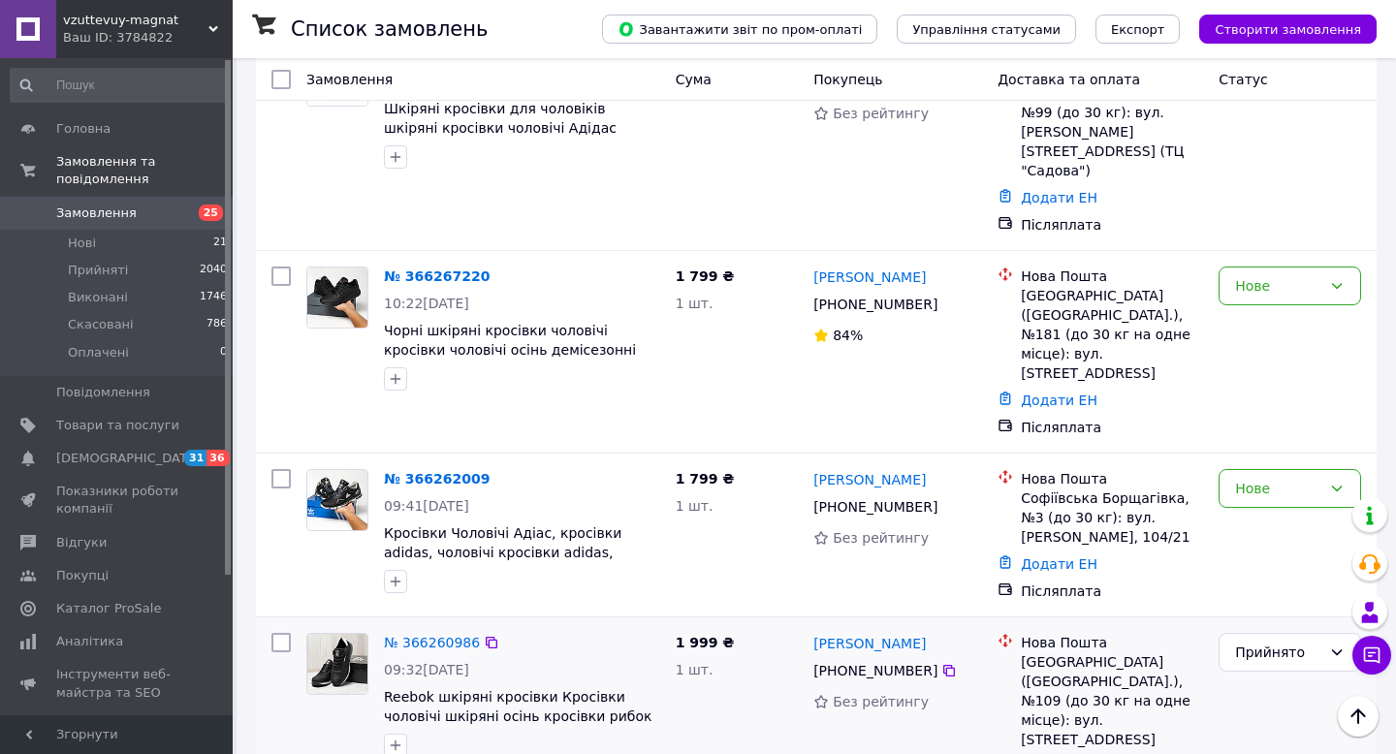
click at [1062, 753] on link "Додати ЕН" at bounding box center [1059, 767] width 77 height 16
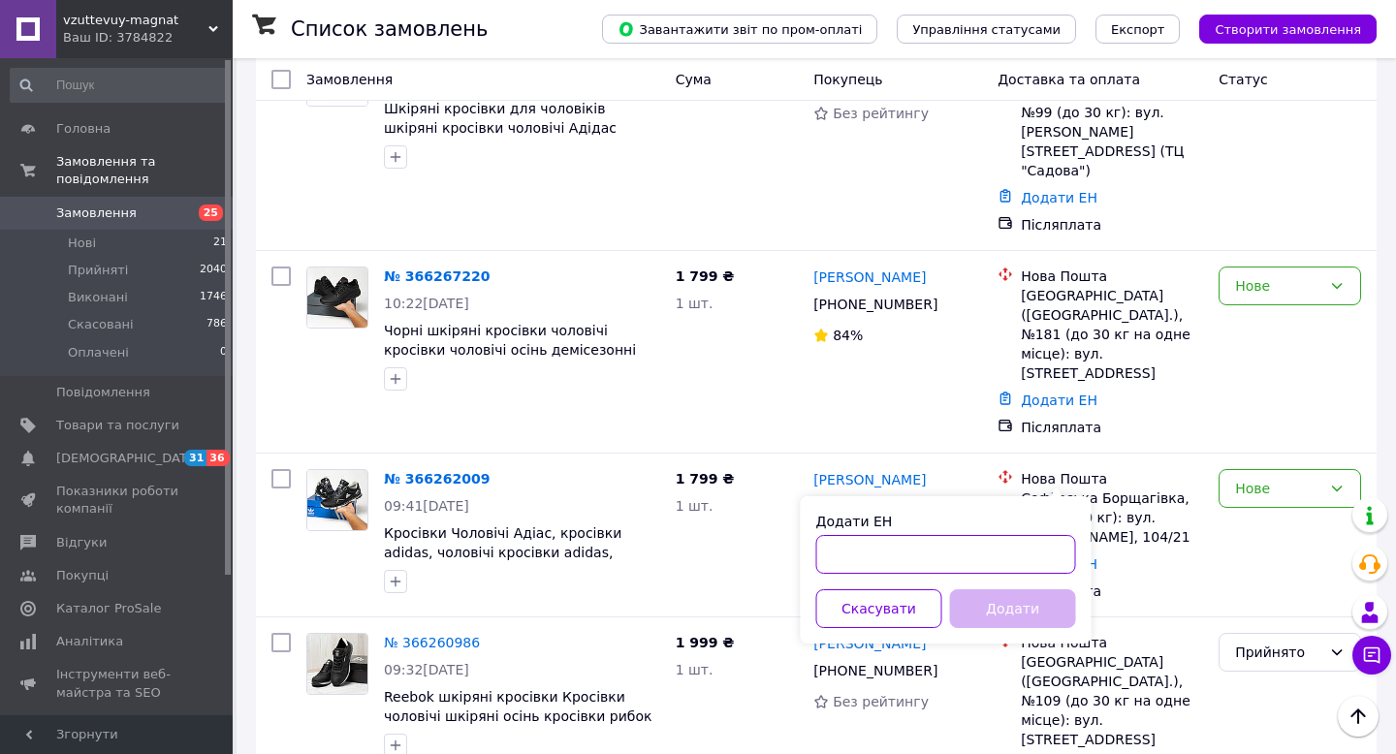
click at [837, 554] on input "Додати ЕН" at bounding box center [946, 554] width 260 height 39
paste input "20451269230597"
type input "20451269230597"
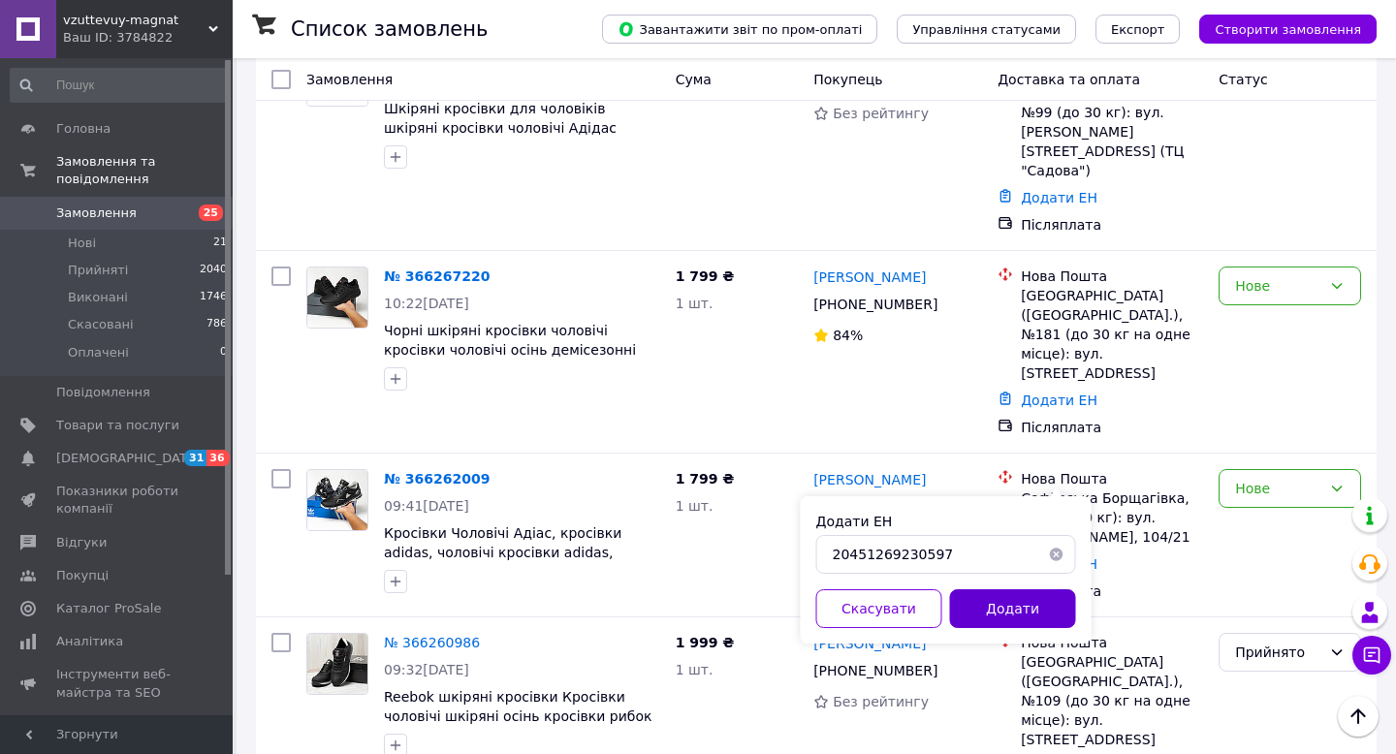
click at [1017, 606] on button "Додати" at bounding box center [1013, 608] width 126 height 39
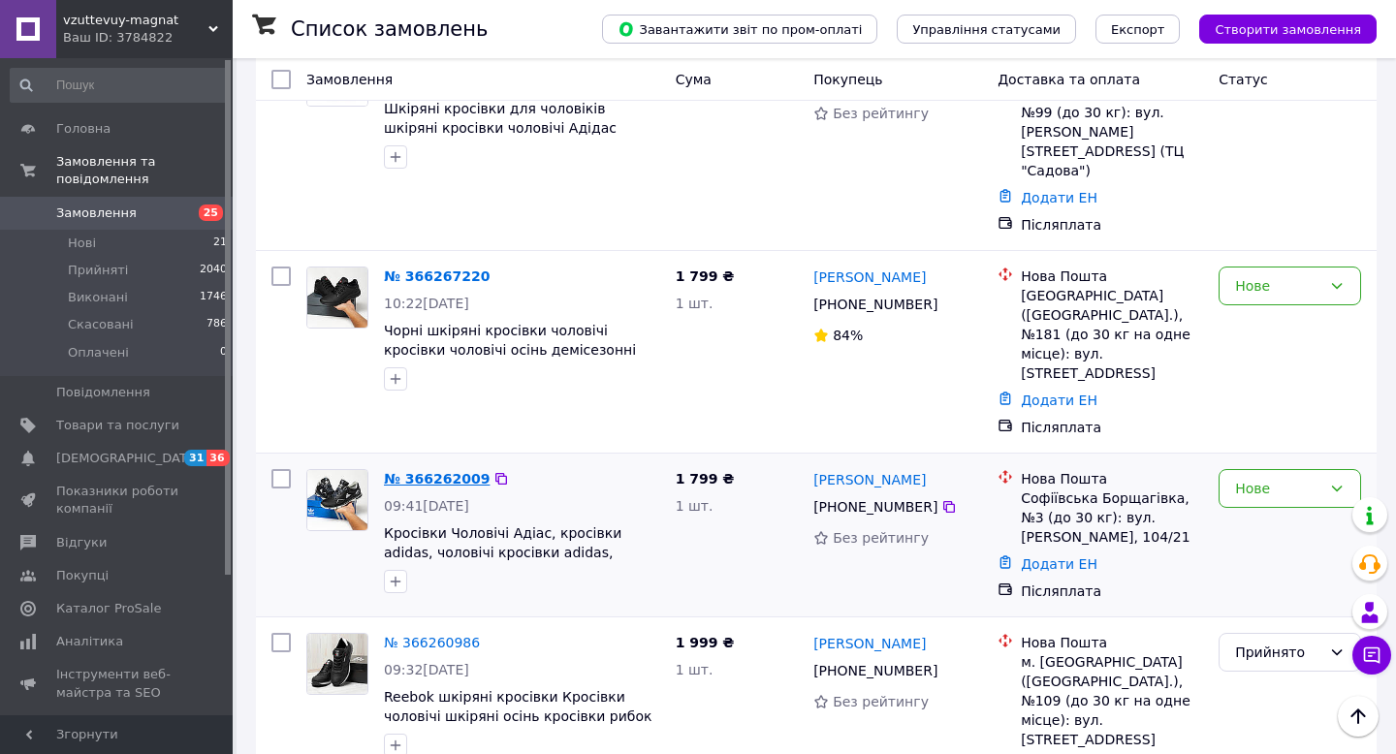
click at [452, 471] on link "№ 366262009" at bounding box center [437, 479] width 106 height 16
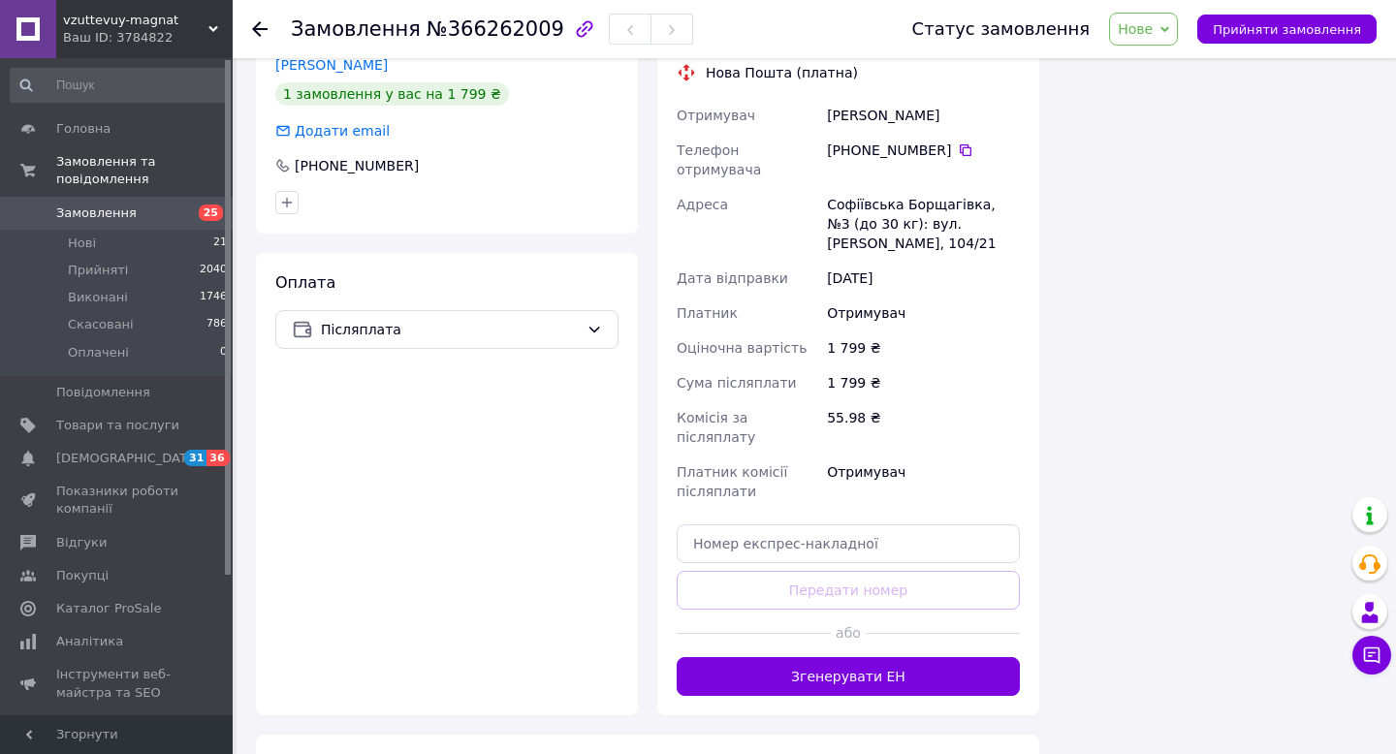
scroll to position [556, 0]
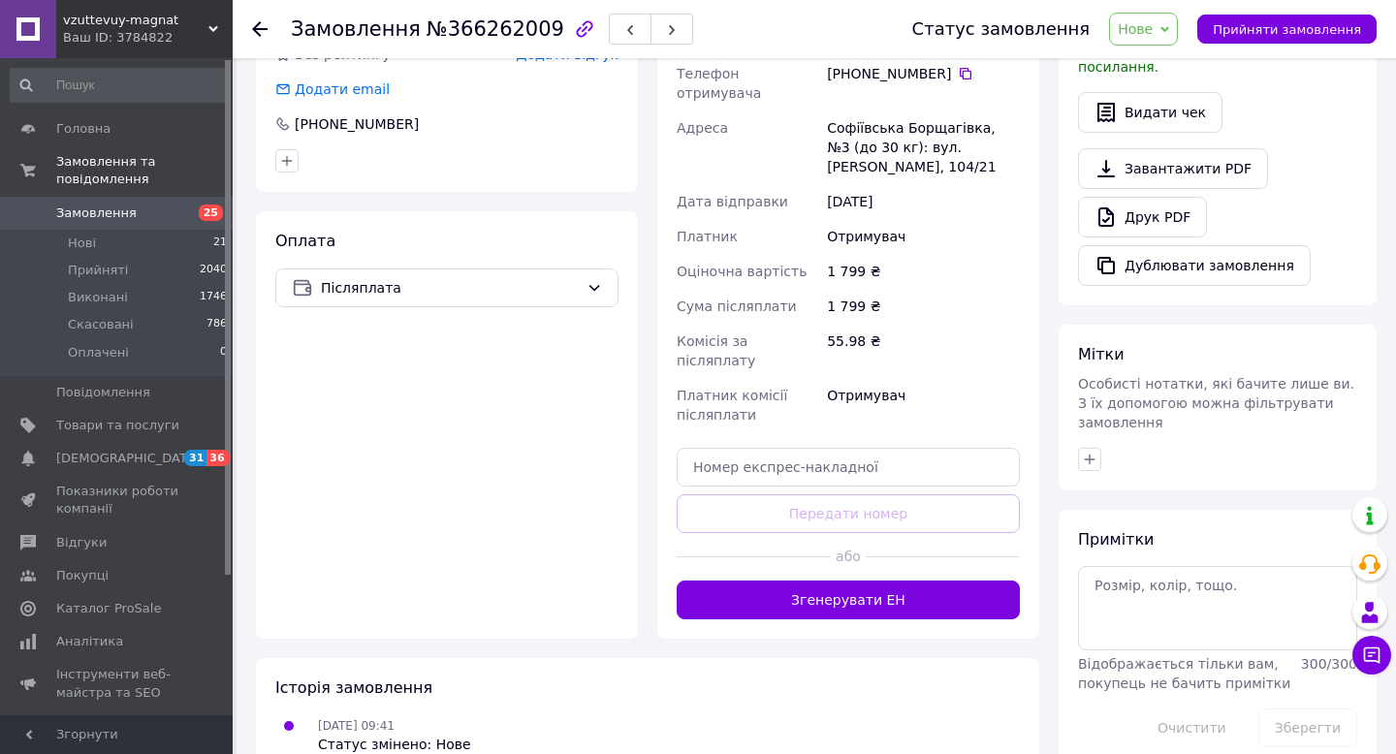
click at [179, 206] on span "25" at bounding box center [205, 213] width 53 height 17
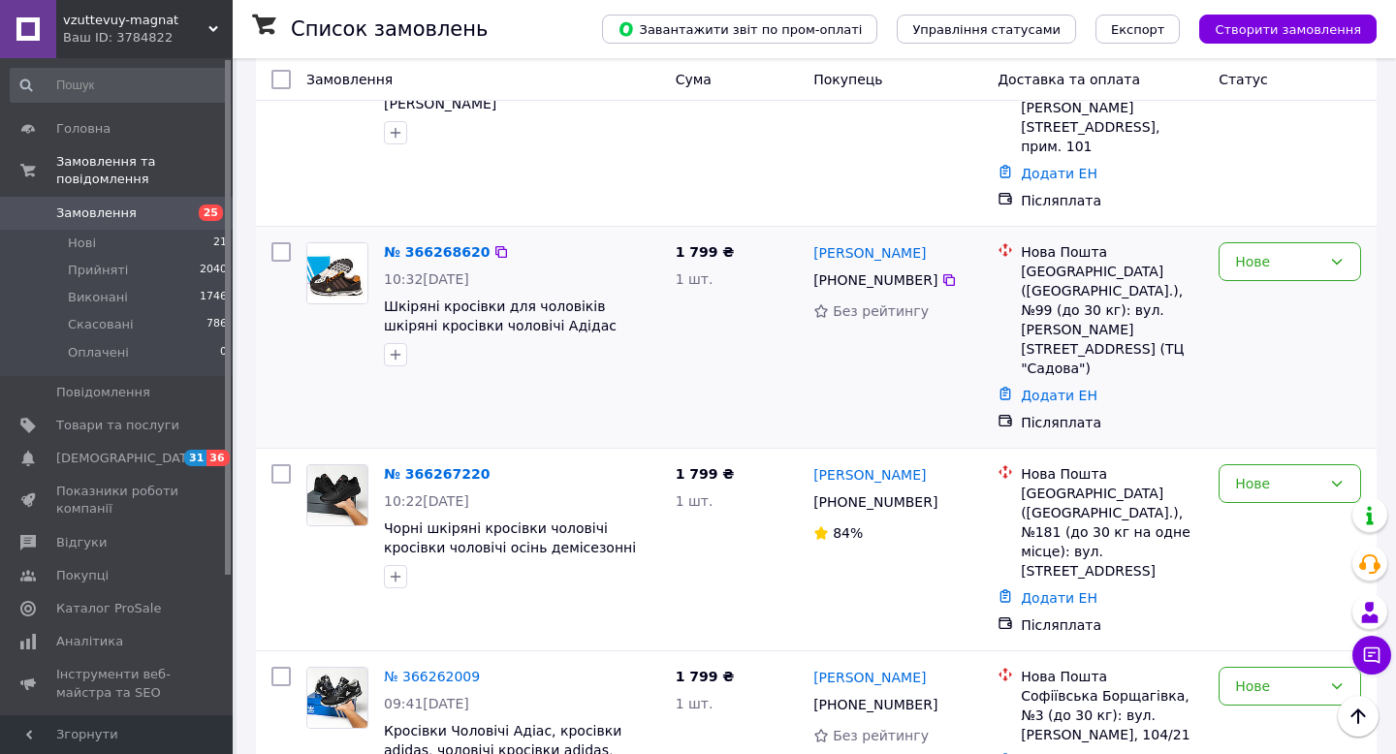
scroll to position [1632, 0]
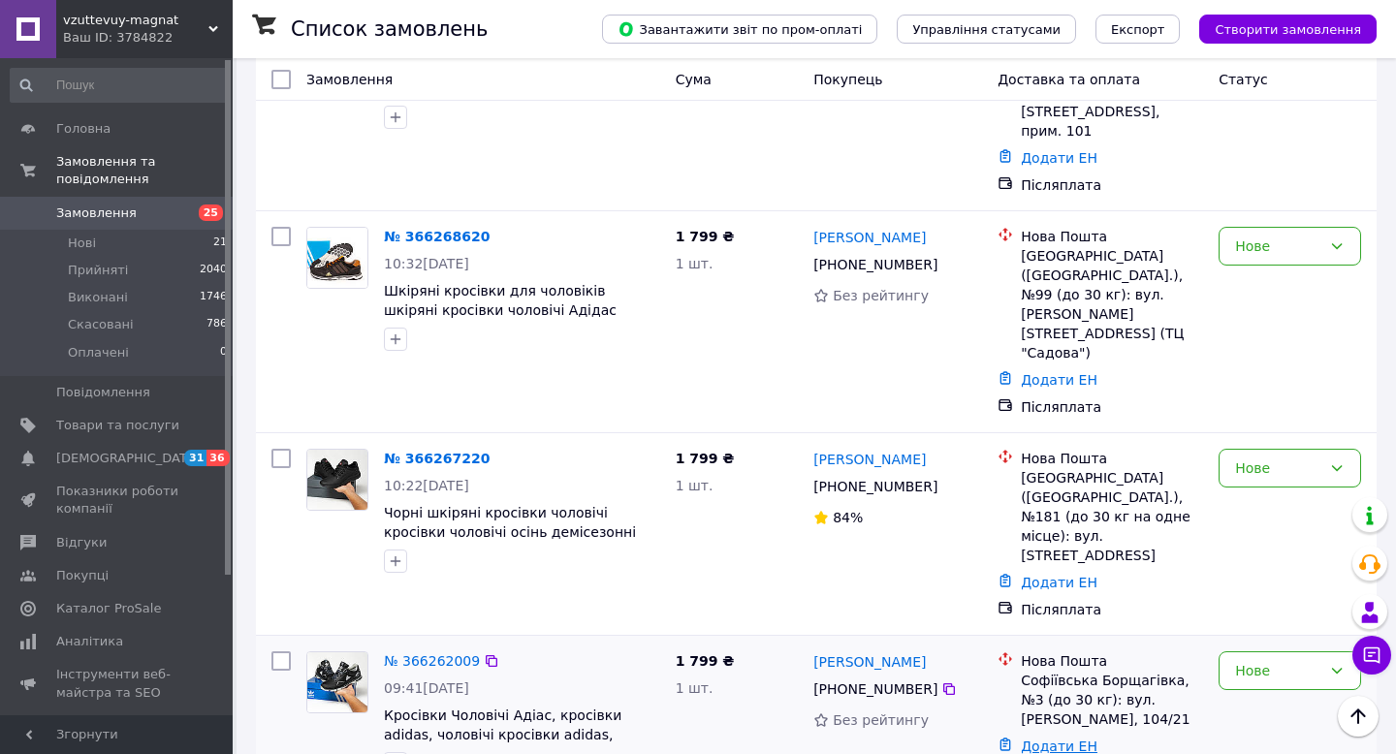
click at [1065, 739] on link "Додати ЕН" at bounding box center [1059, 747] width 77 height 16
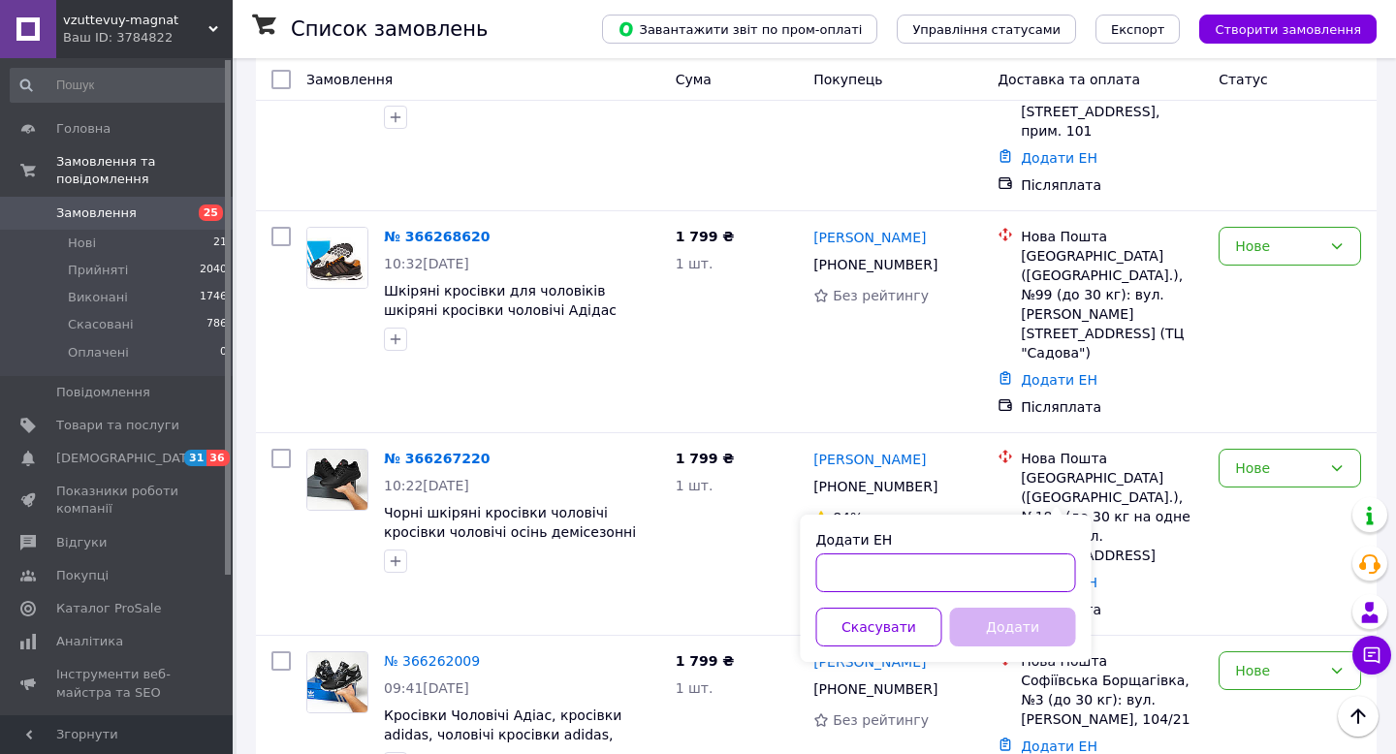
click at [838, 570] on input "Додати ЕН" at bounding box center [946, 573] width 260 height 39
type input "м"
paste input "20451269232836"
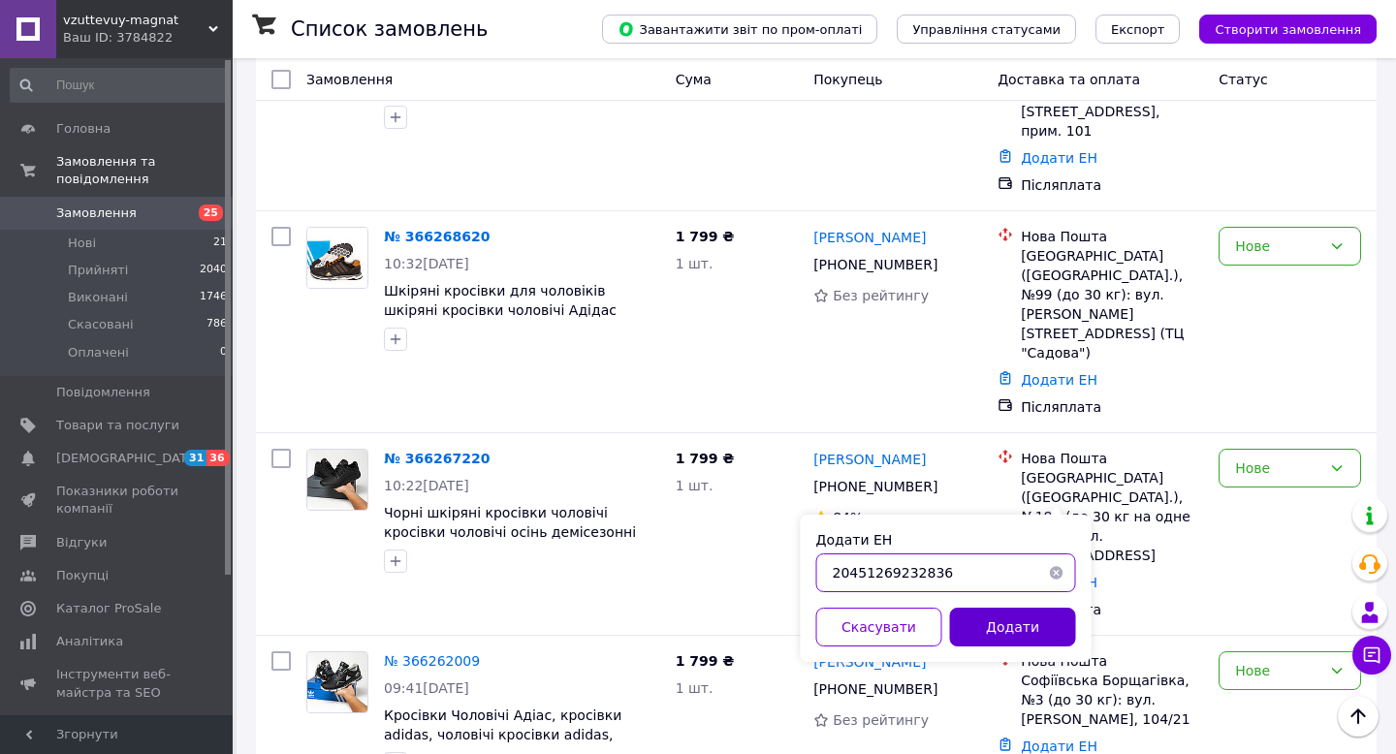
type input "20451269232836"
click at [1015, 624] on button "Додати" at bounding box center [1013, 627] width 126 height 39
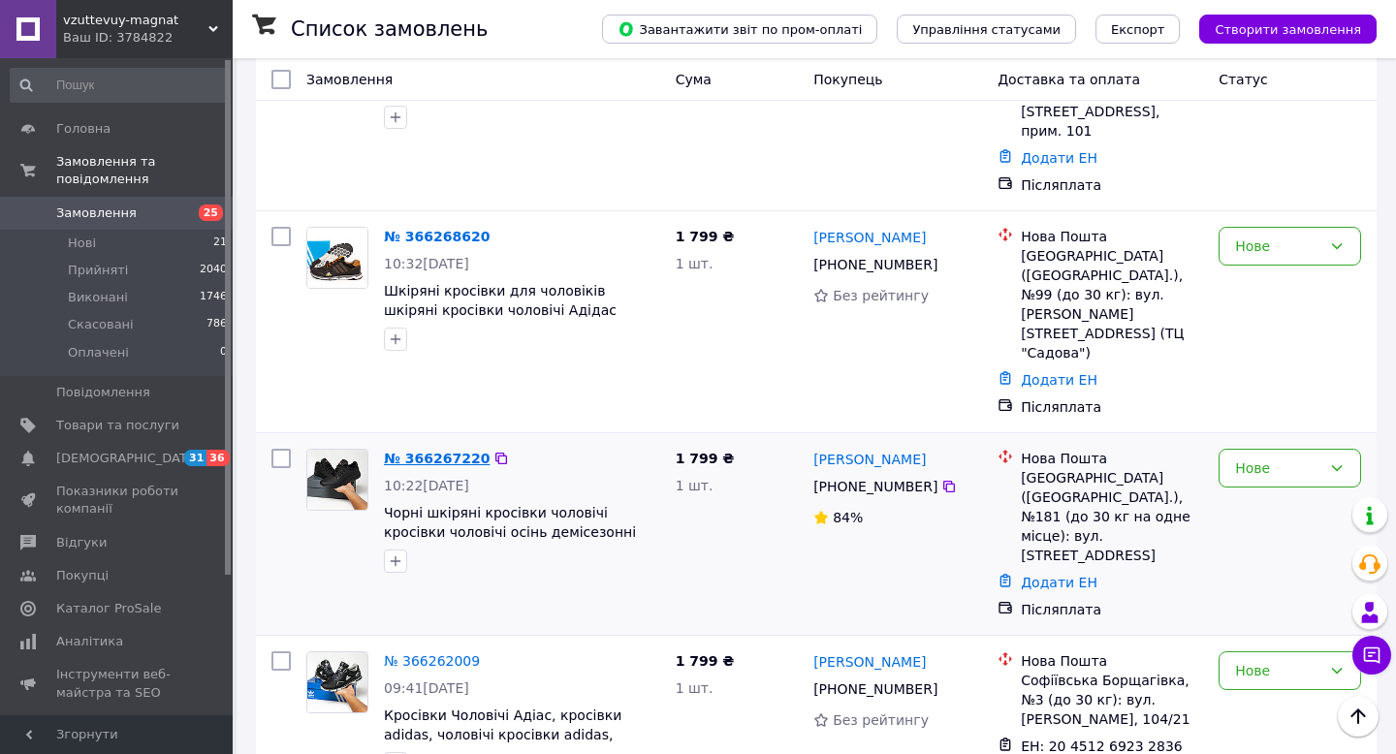
click at [443, 451] on link "№ 366267220" at bounding box center [437, 459] width 106 height 16
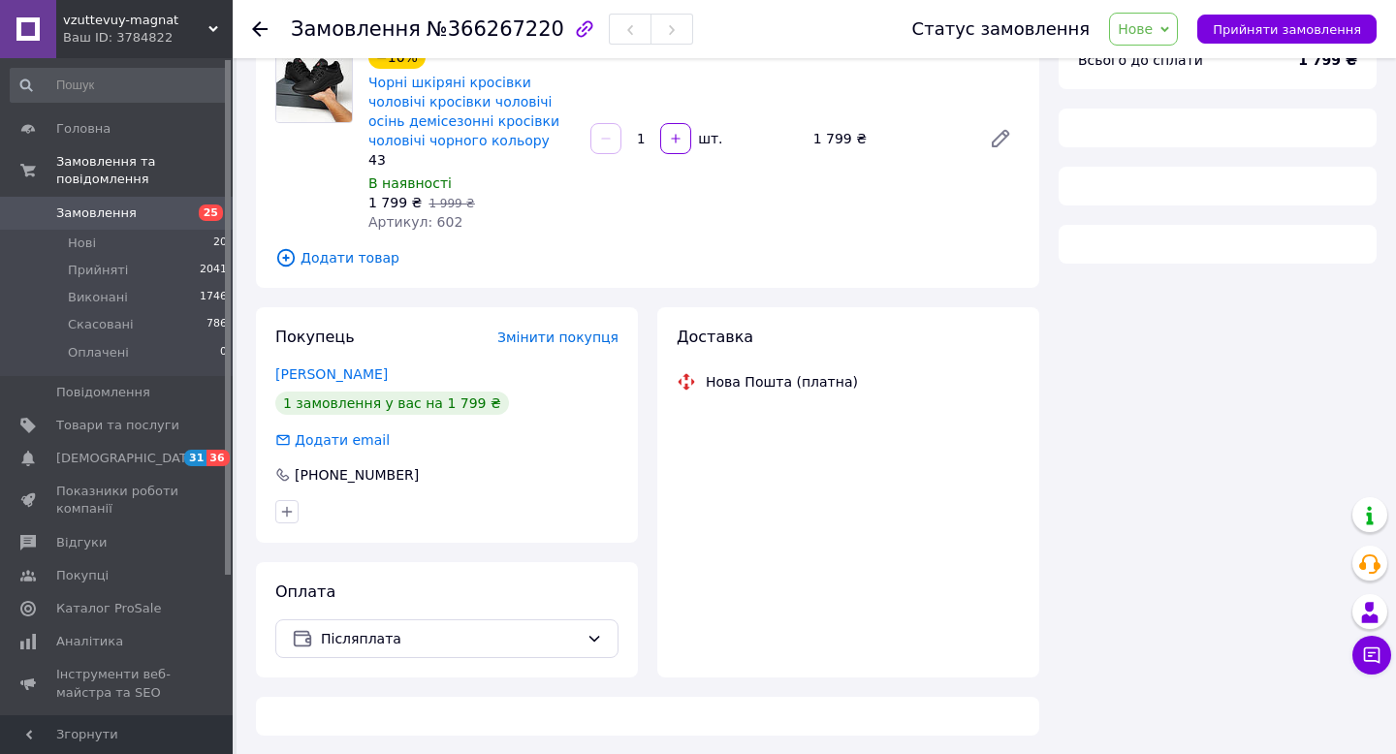
scroll to position [556, 0]
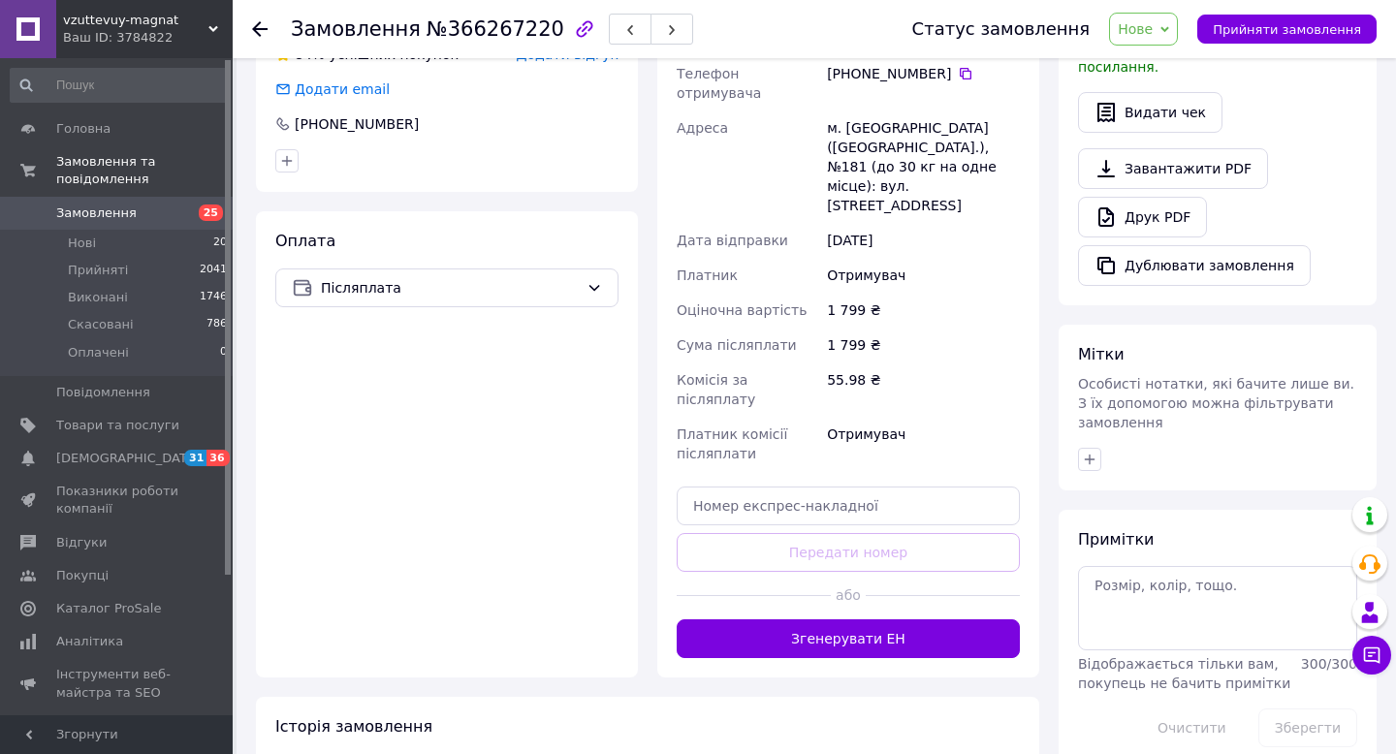
click at [180, 200] on link "Замовлення 25" at bounding box center [119, 213] width 238 height 33
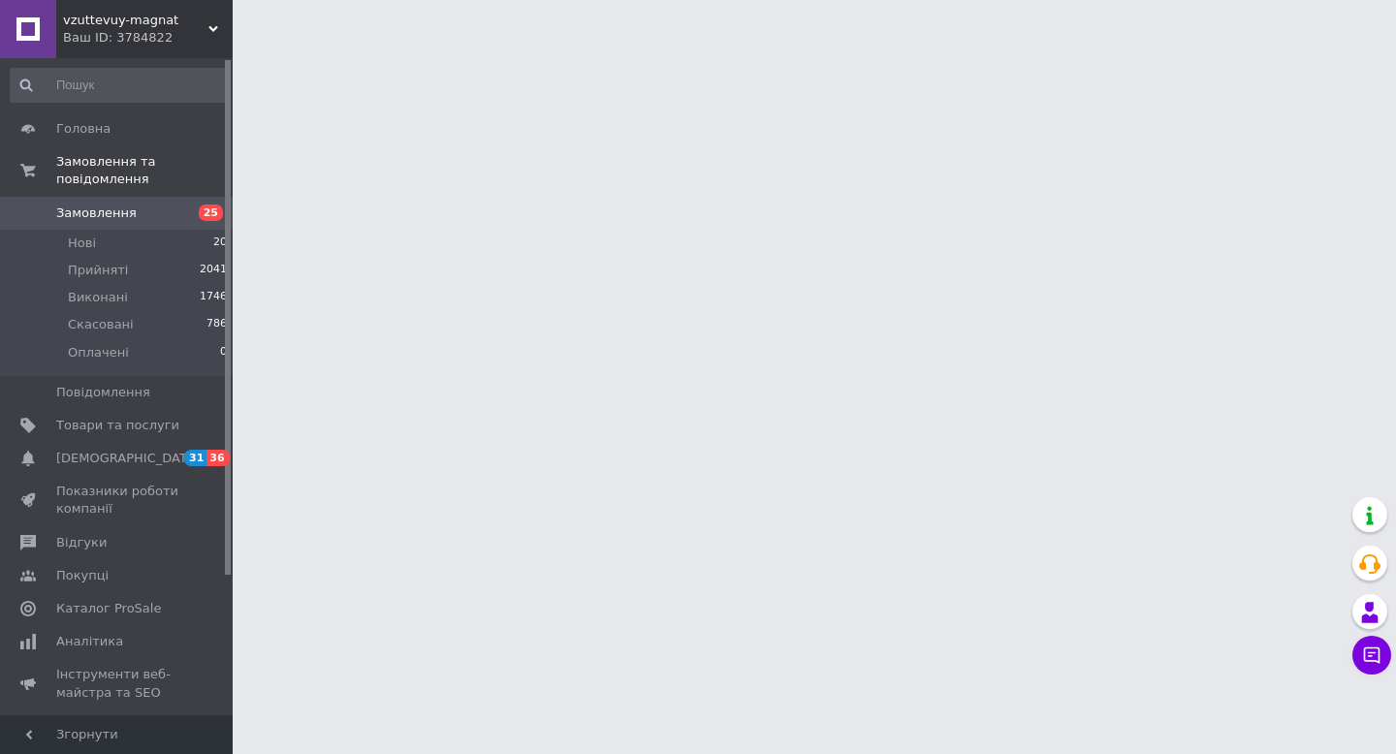
click at [179, 207] on span "25" at bounding box center [205, 213] width 53 height 17
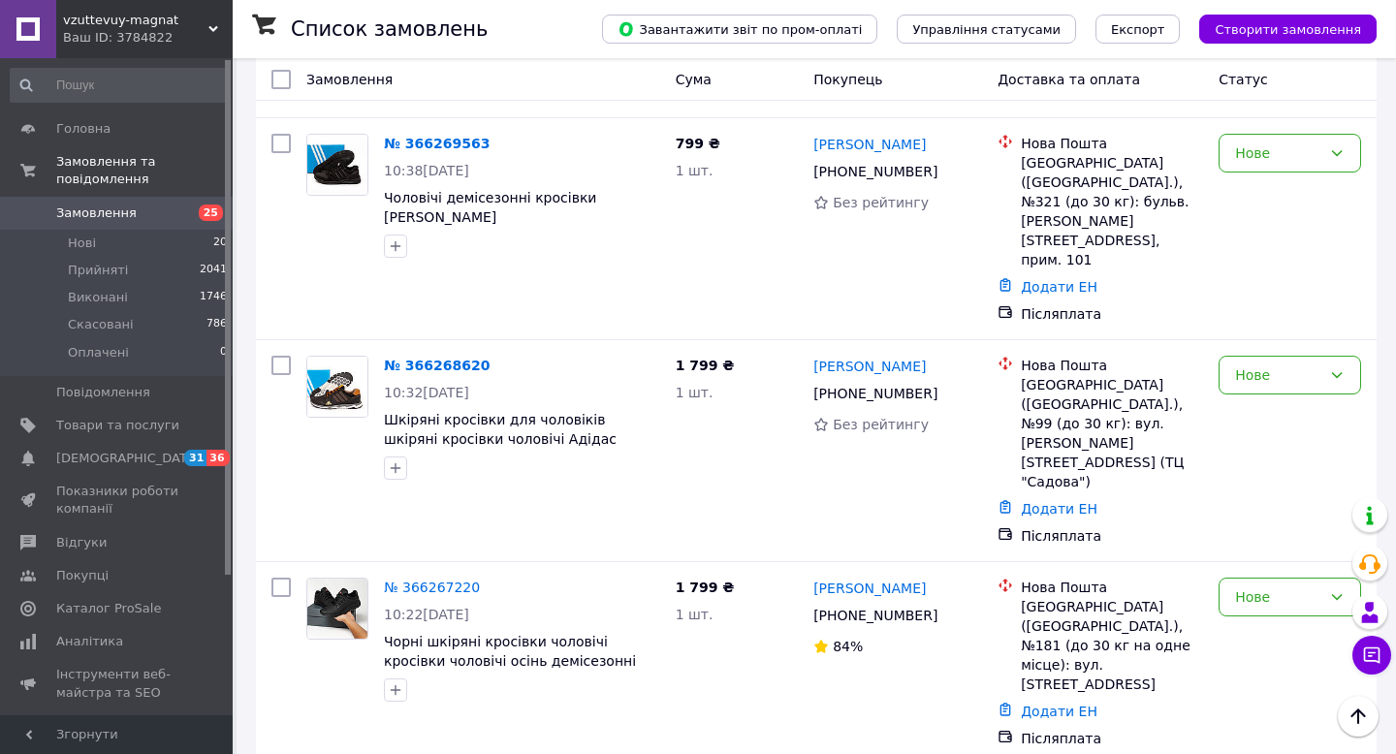
scroll to position [1509, 0]
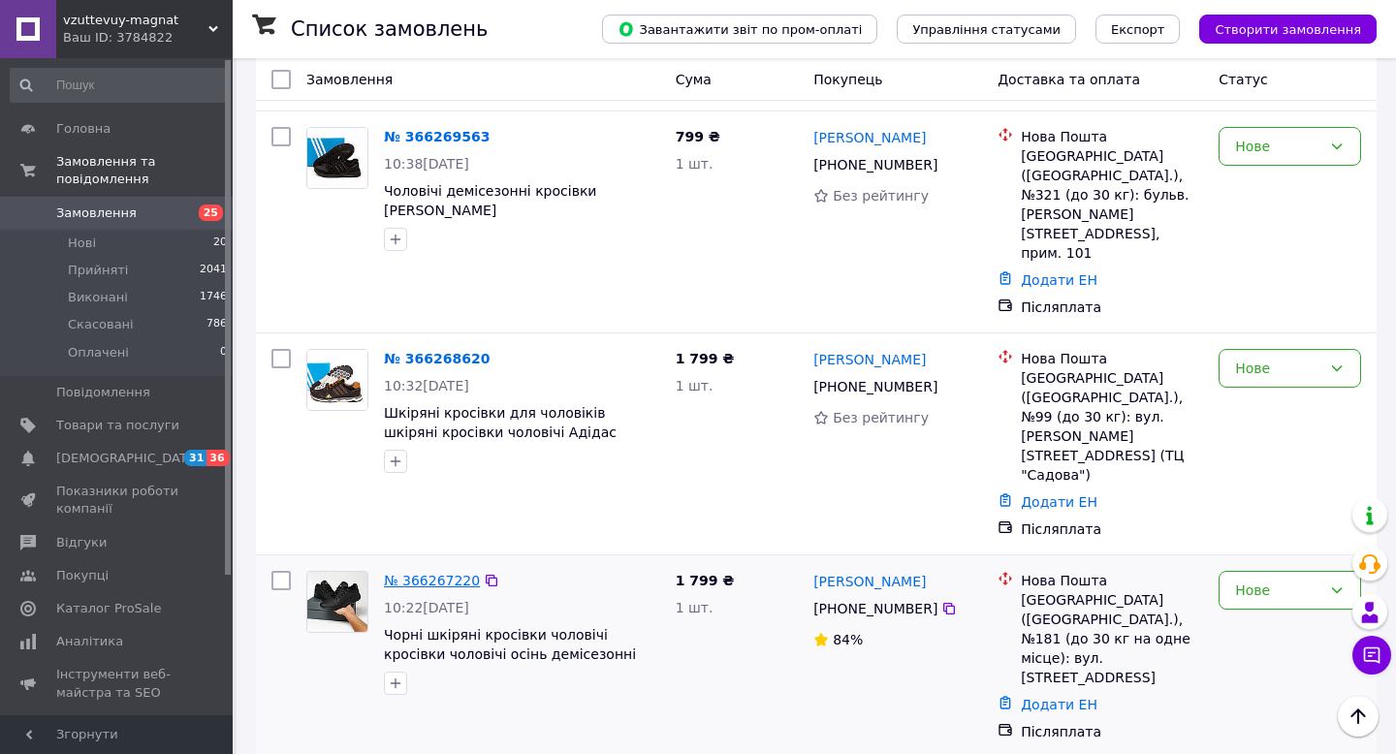
click at [447, 573] on link "№ 366267220" at bounding box center [432, 581] width 96 height 16
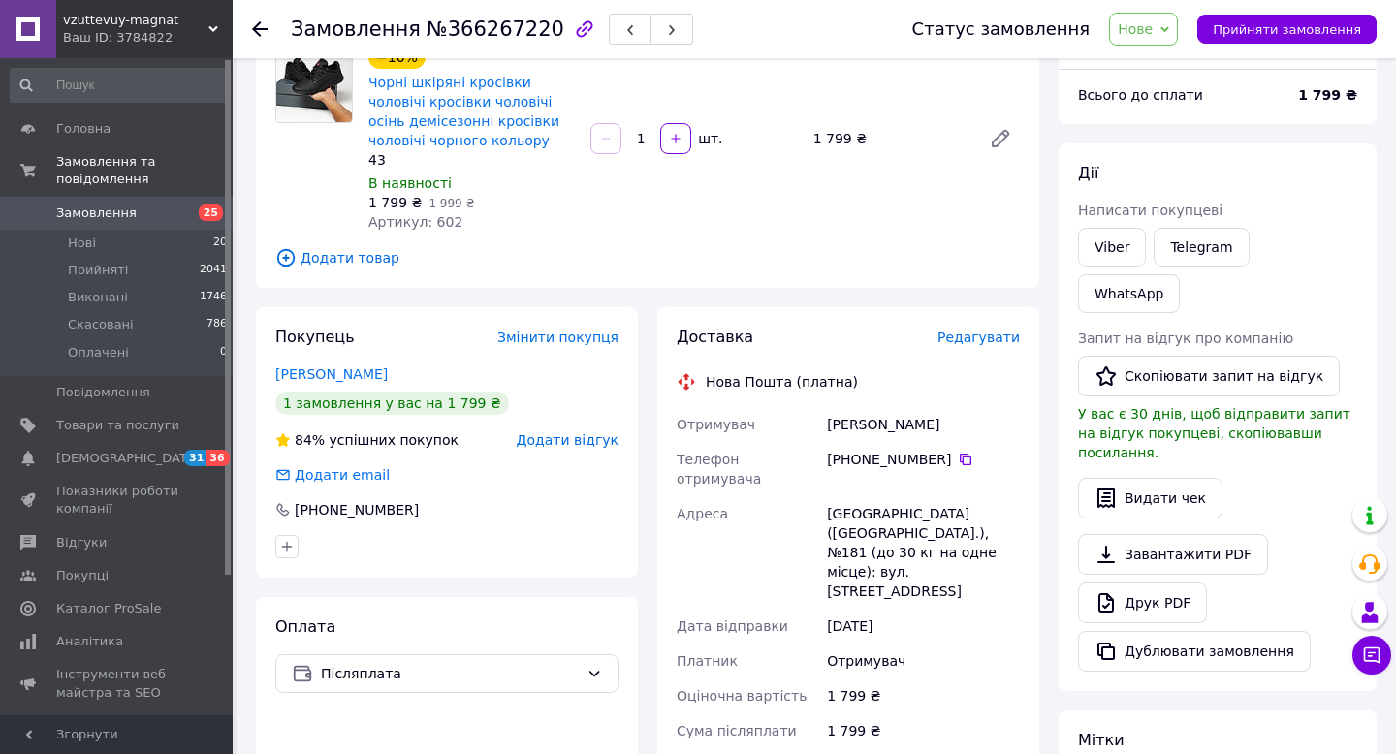
scroll to position [556, 0]
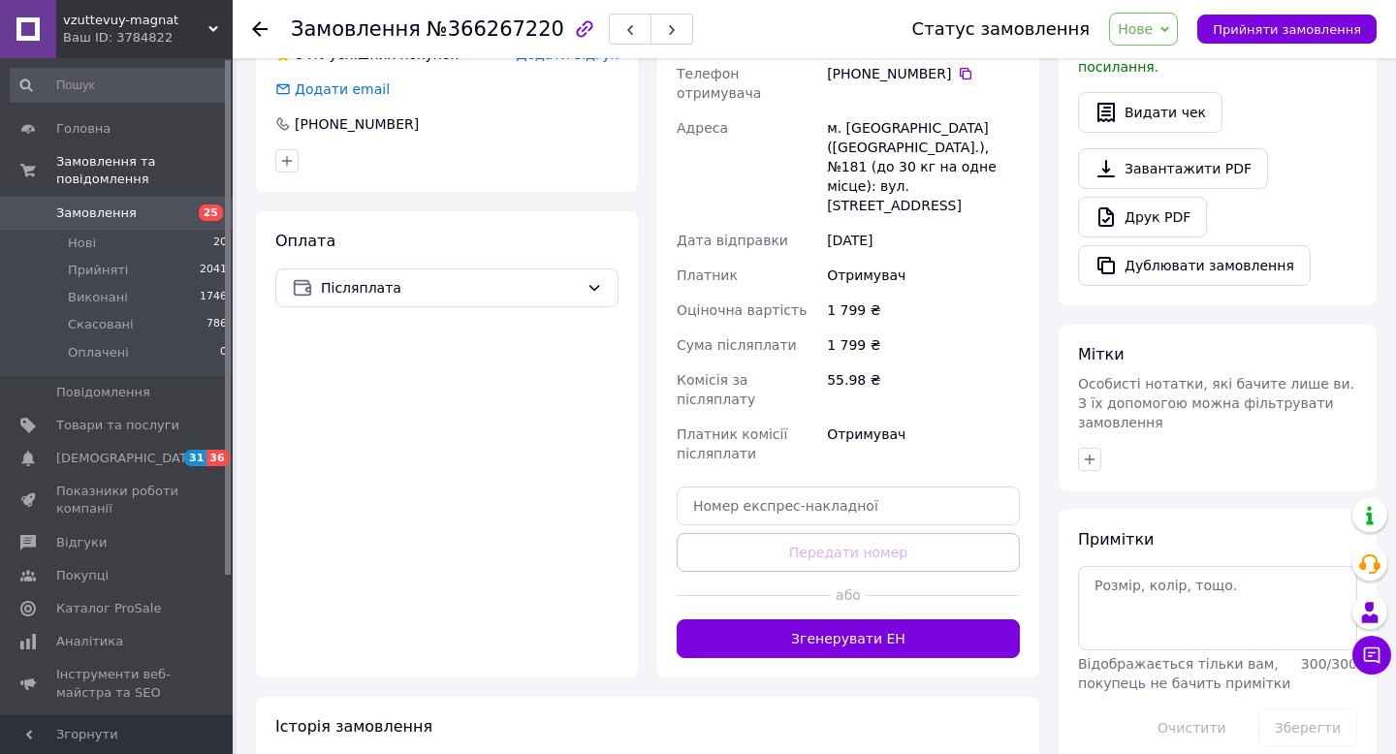
click at [177, 213] on span "Замовлення" at bounding box center [117, 213] width 123 height 17
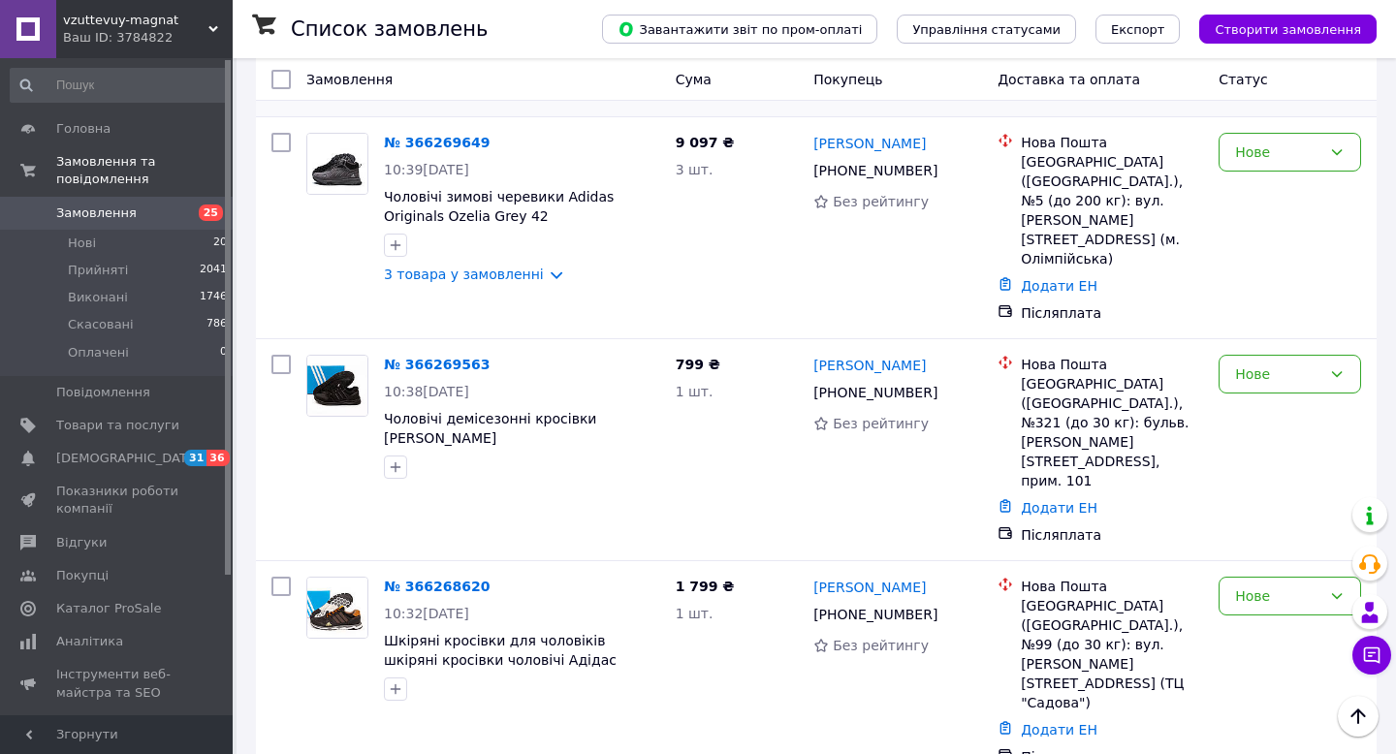
scroll to position [1305, 0]
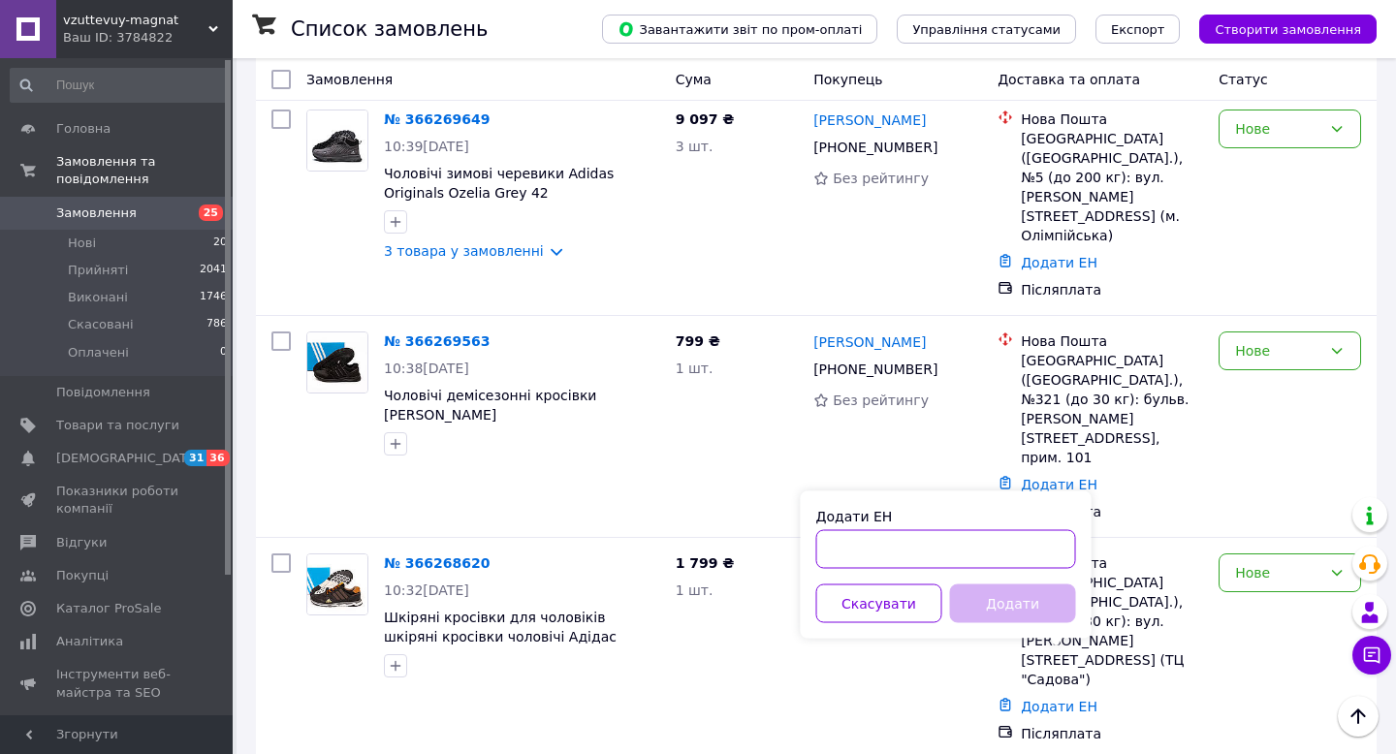
click at [835, 548] on input "Додати ЕН" at bounding box center [946, 549] width 260 height 39
type input "м"
paste input "20451269234959"
type input "20451269234959"
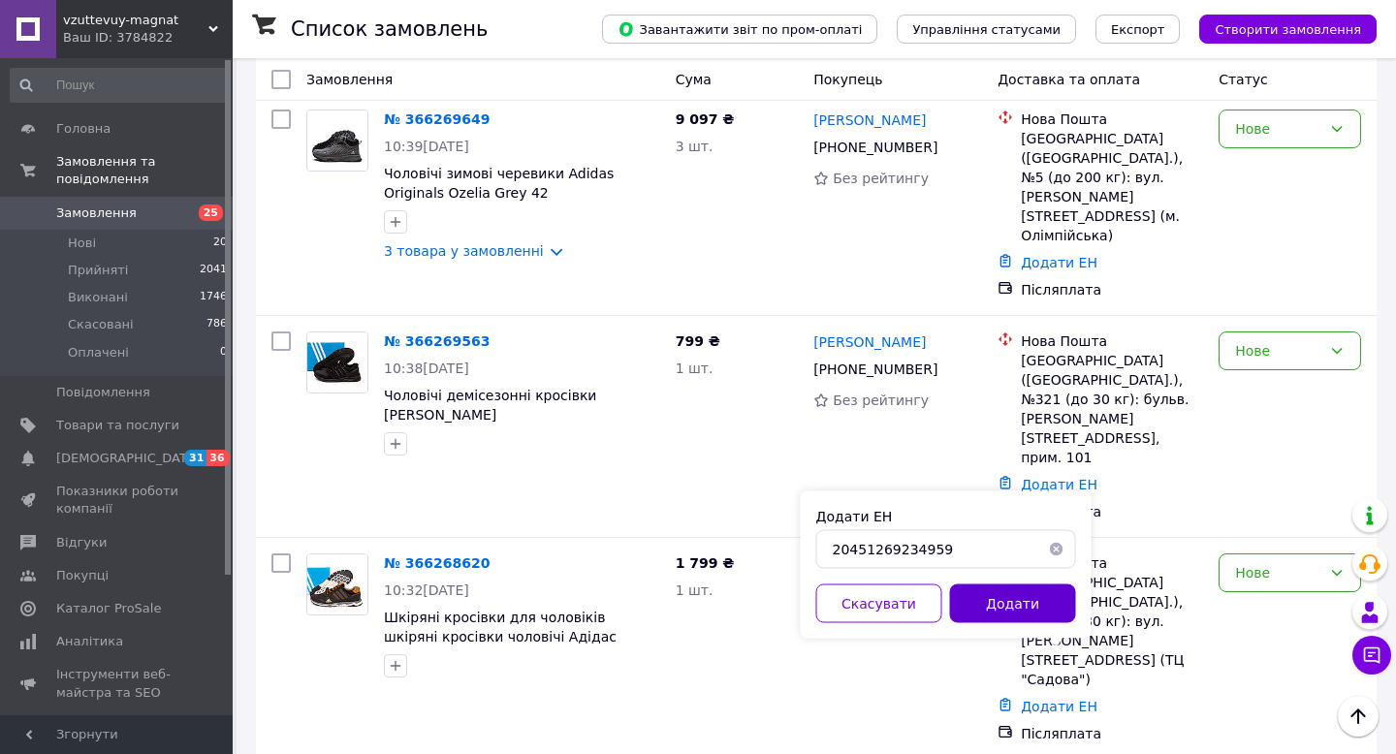
click at [1033, 600] on button "Додати" at bounding box center [1013, 604] width 126 height 39
